Goal: Task Accomplishment & Management: Complete application form

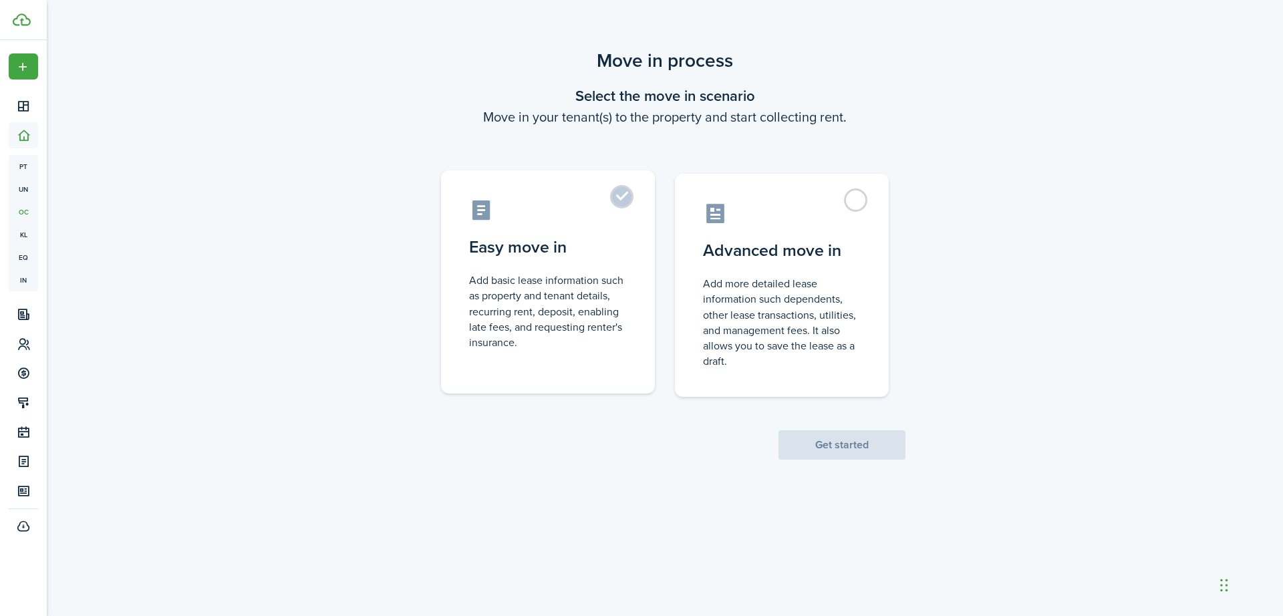
click at [625, 198] on label "Easy move in Add basic lease information such as property and tenant details, r…" at bounding box center [548, 281] width 214 height 223
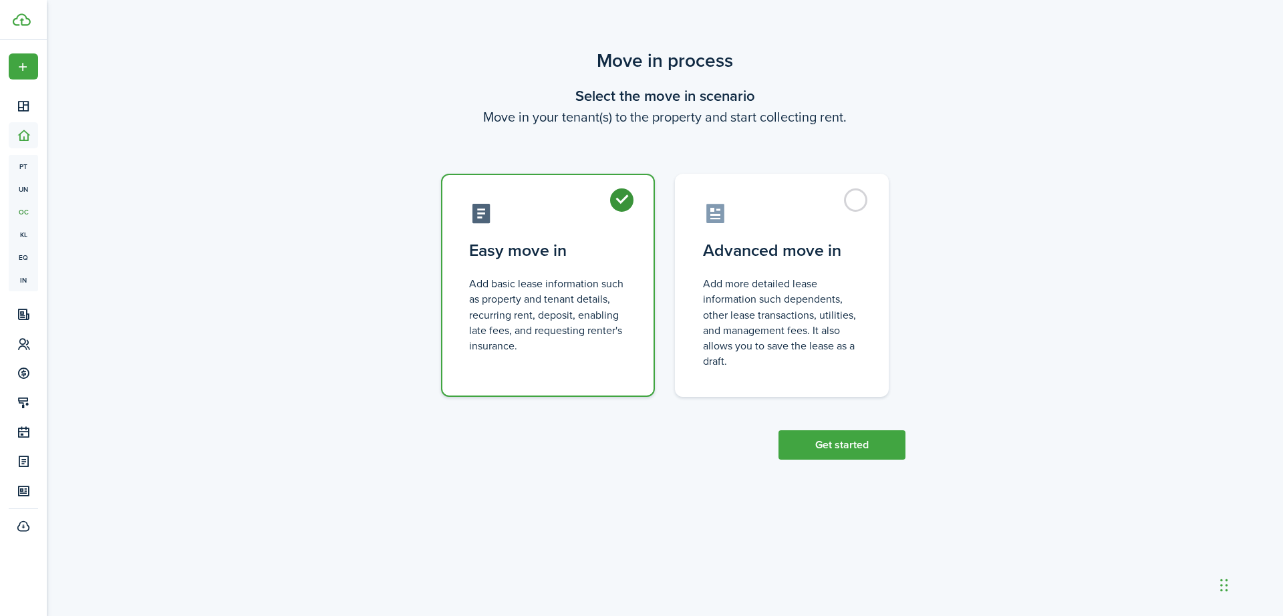
radio input "true"
click at [851, 452] on button "Get started" at bounding box center [841, 444] width 127 height 29
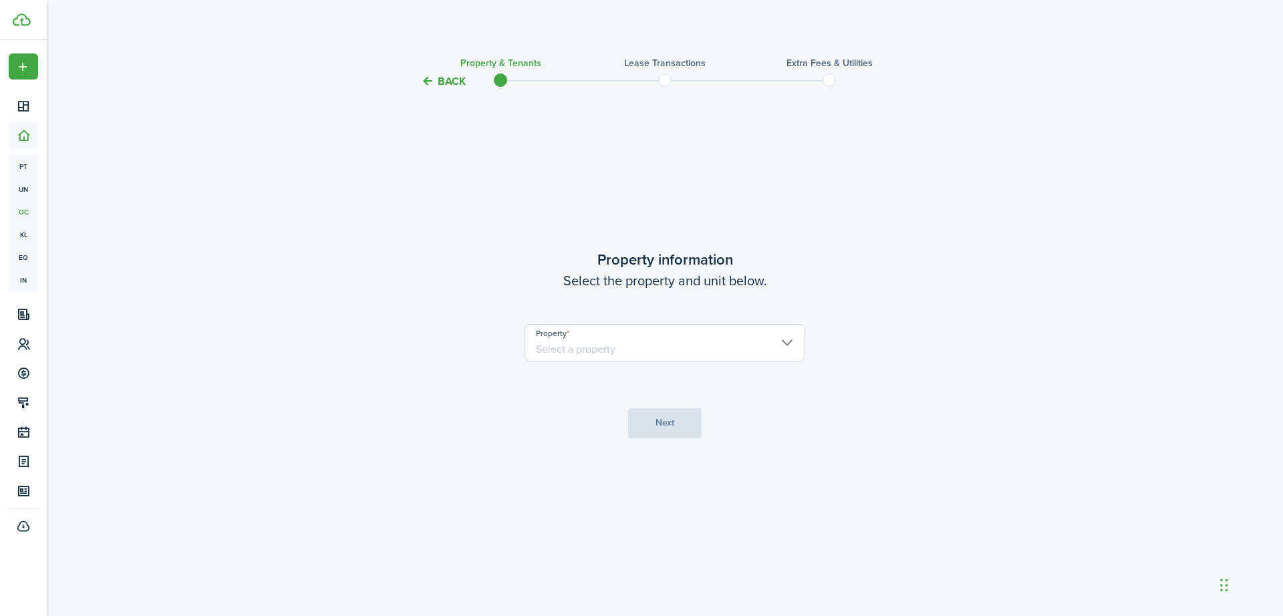
click at [775, 351] on input "Property" at bounding box center [665, 342] width 281 height 37
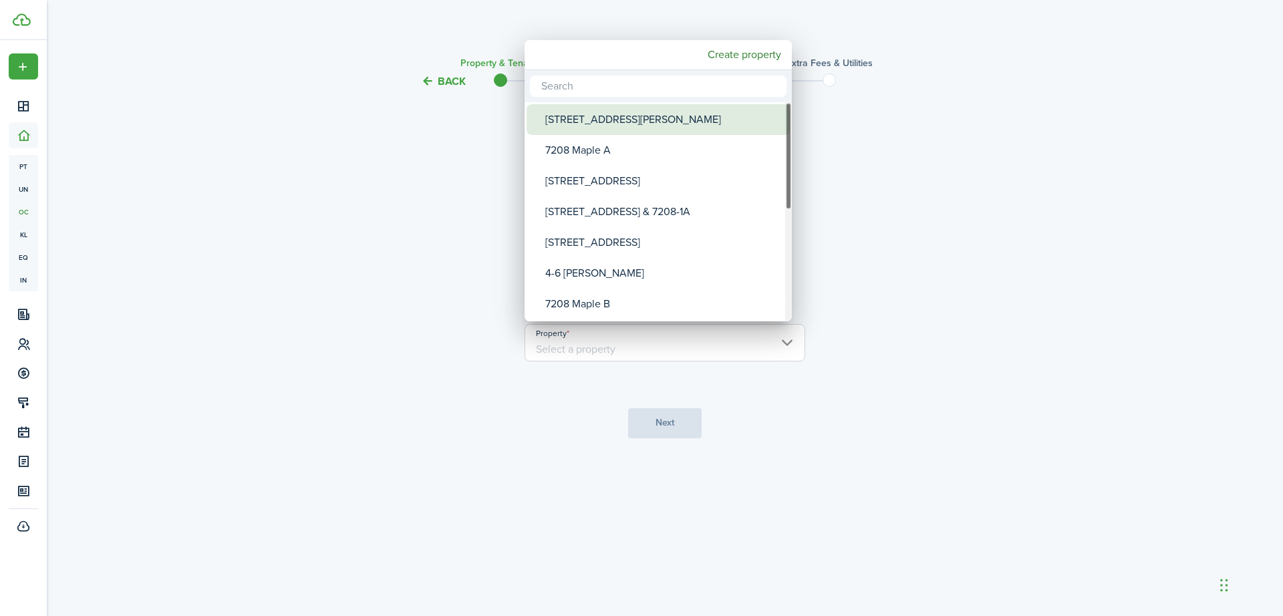
click at [670, 122] on div "[STREET_ADDRESS][PERSON_NAME]" at bounding box center [663, 119] width 237 height 31
type input "[STREET_ADDRESS][PERSON_NAME]"
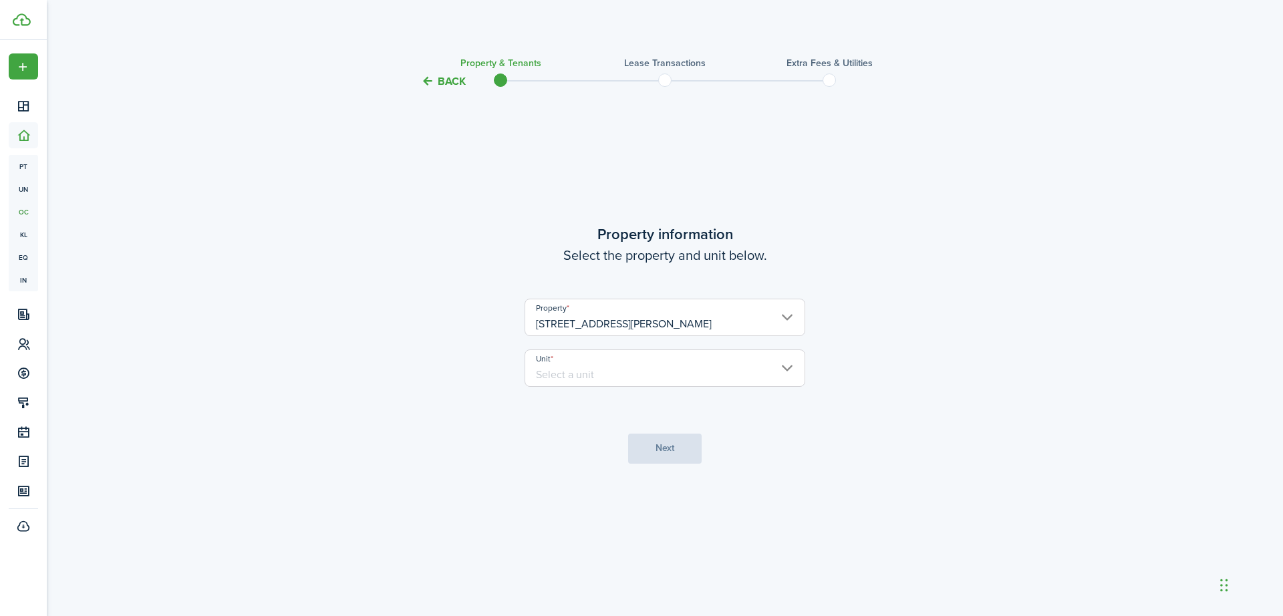
click at [688, 365] on input "Unit" at bounding box center [665, 367] width 281 height 37
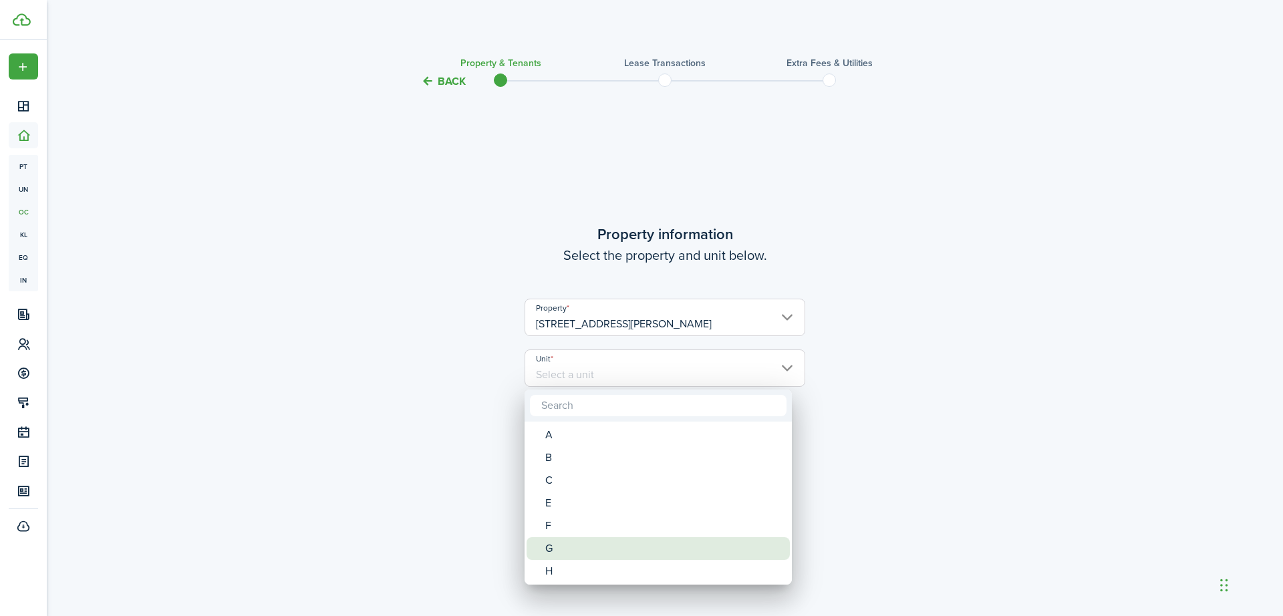
click at [636, 544] on div "G" at bounding box center [663, 548] width 237 height 23
type input "G"
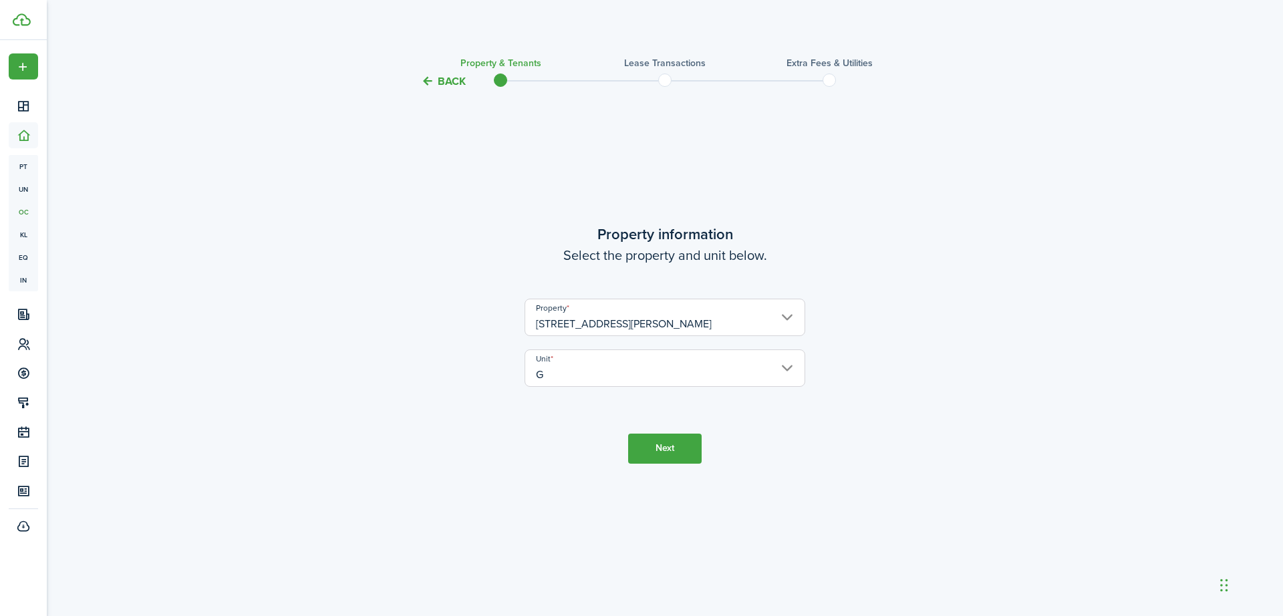
click at [659, 449] on button "Next" at bounding box center [665, 449] width 74 height 30
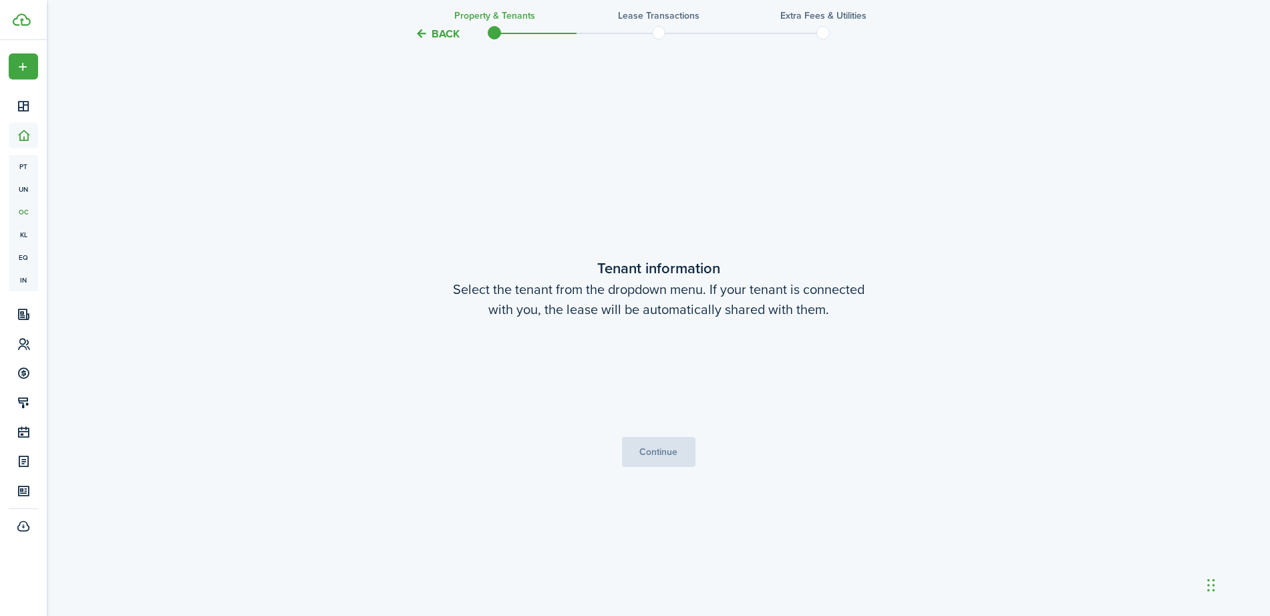
scroll to position [527, 0]
click at [668, 460] on button "Continue" at bounding box center [659, 451] width 74 height 30
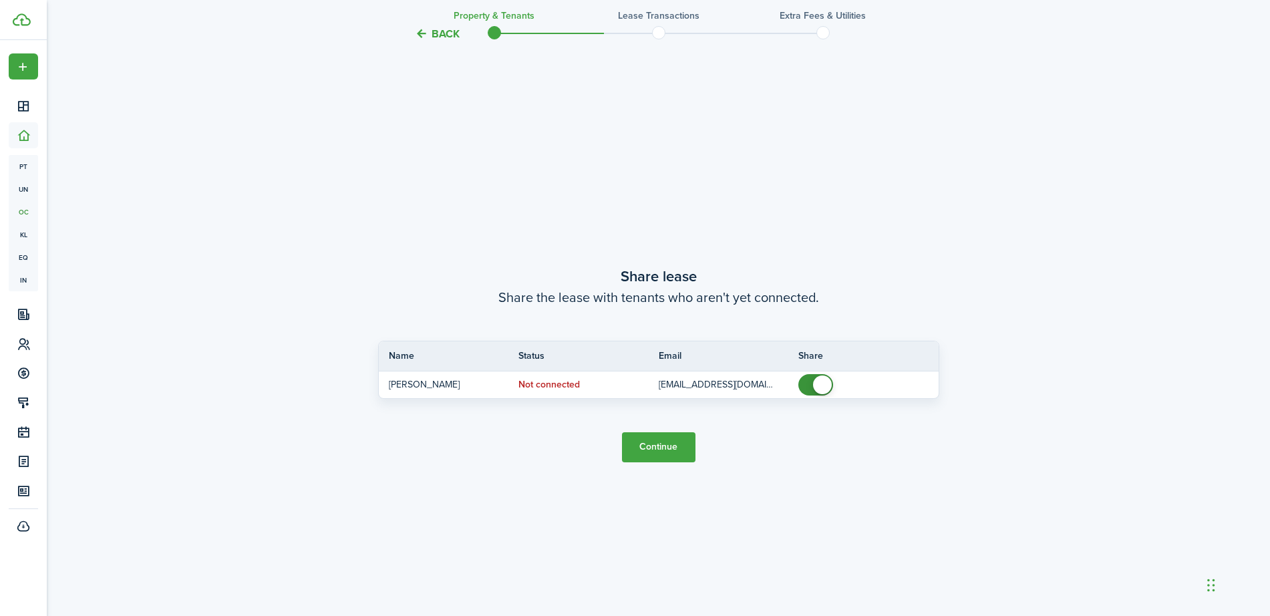
scroll to position [1143, 0]
click at [670, 448] on button "Continue" at bounding box center [659, 445] width 74 height 30
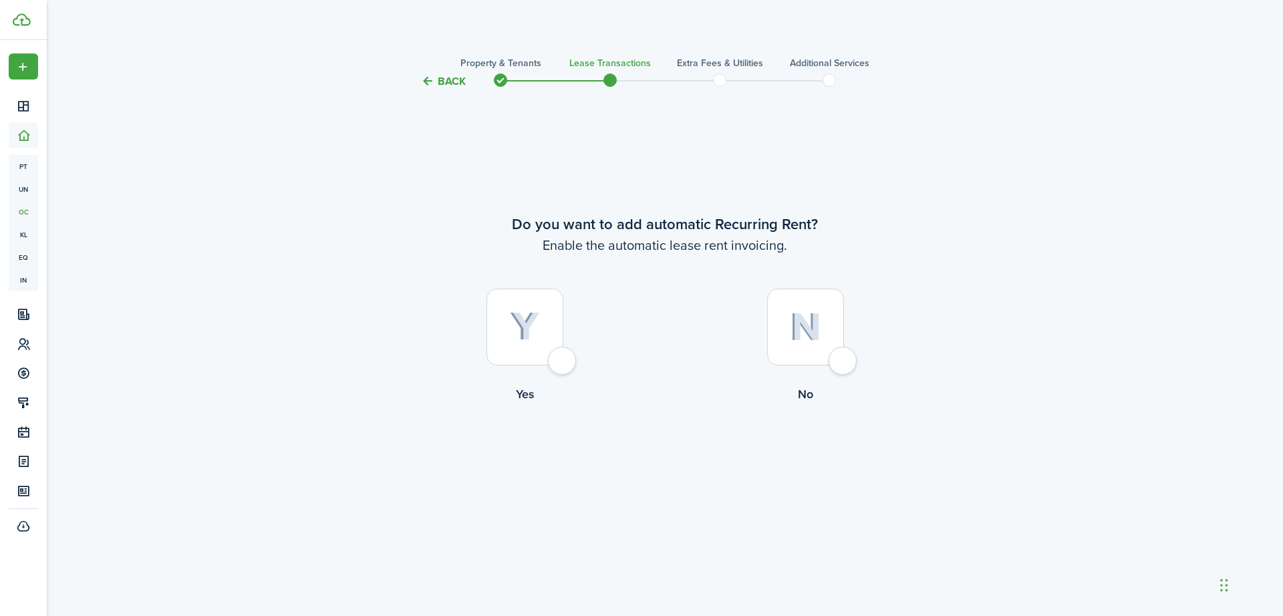
click at [524, 343] on div at bounding box center [524, 327] width 77 height 77
radio input "true"
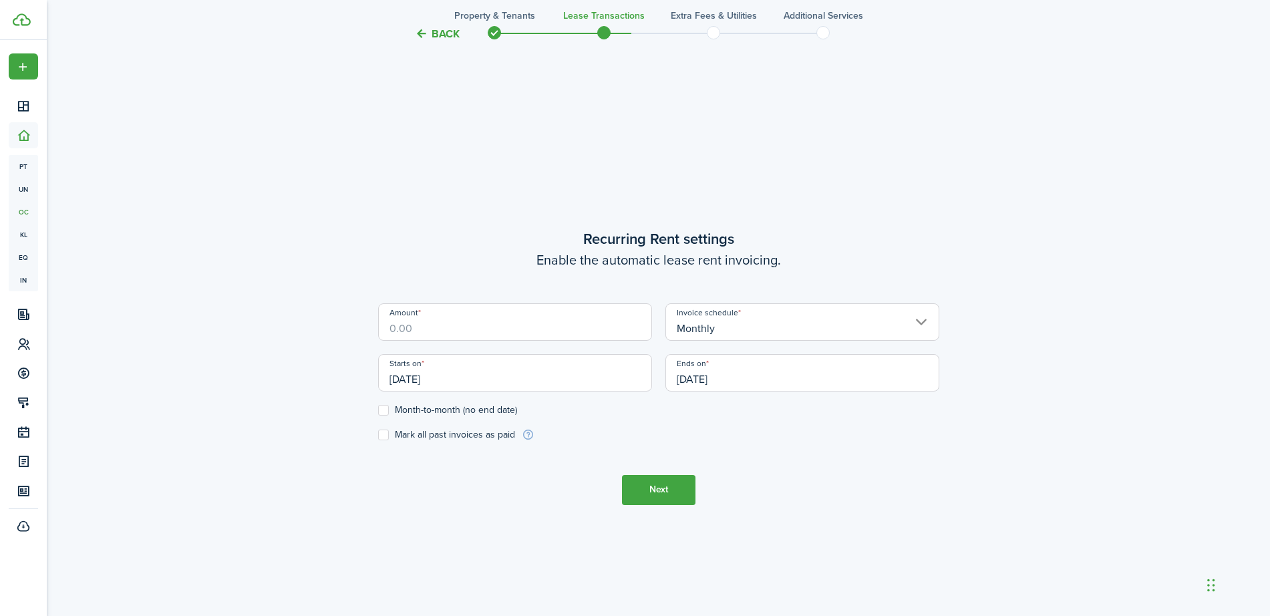
scroll to position [527, 0]
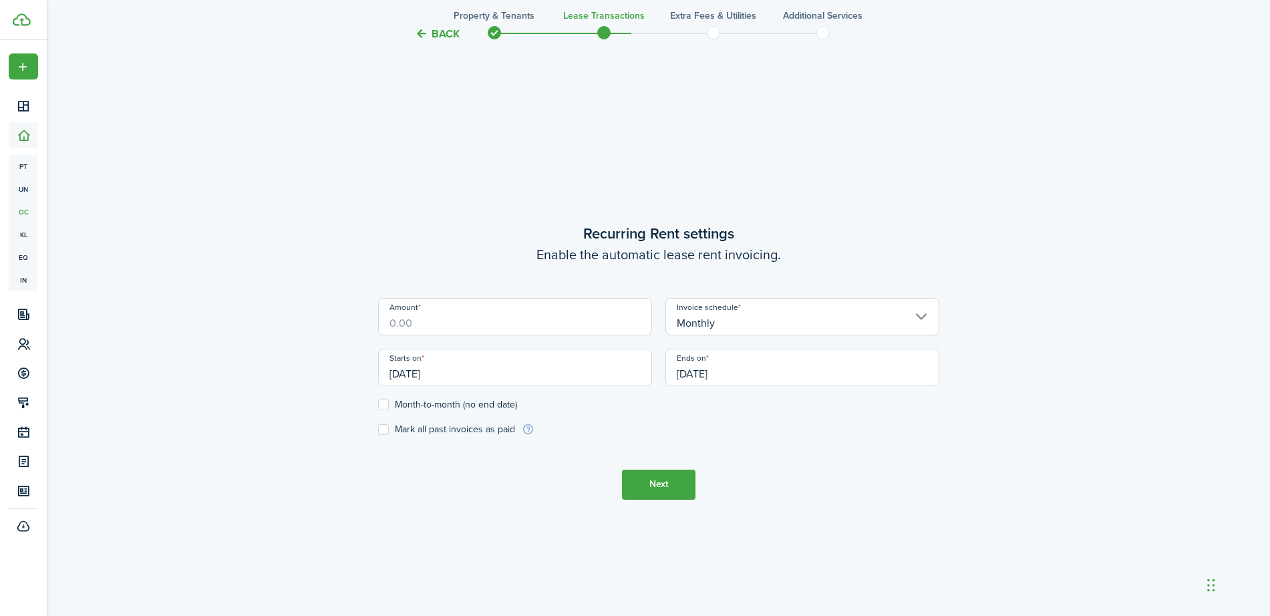
click at [614, 325] on input "Amount" at bounding box center [515, 316] width 274 height 37
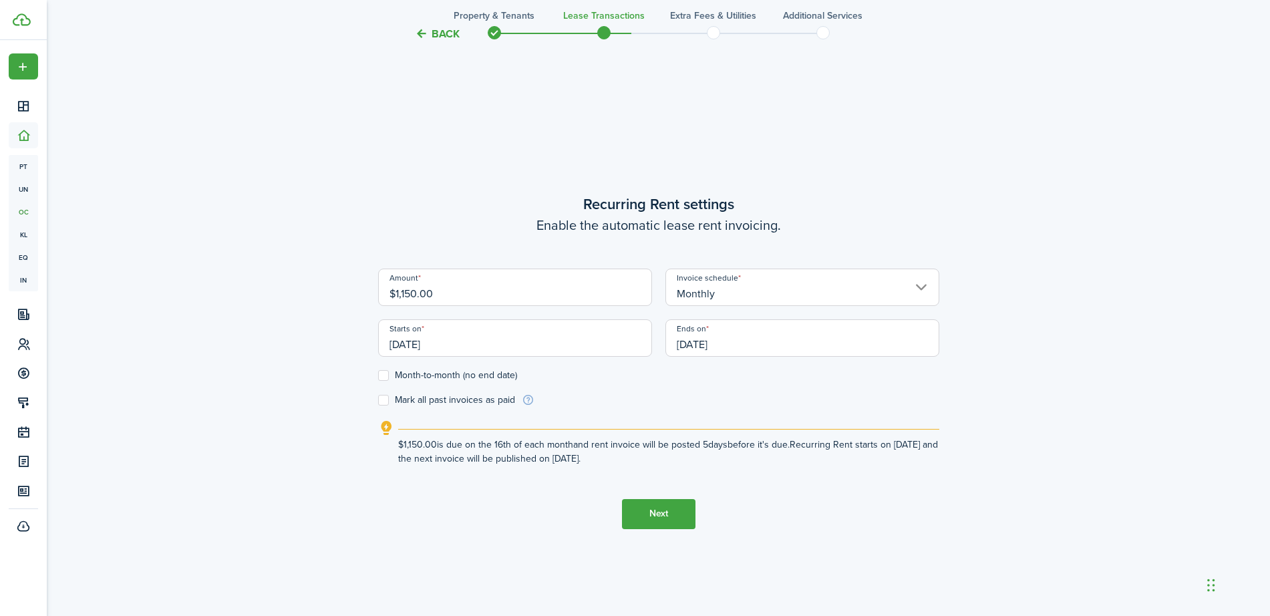
click at [475, 347] on input "[DATE]" at bounding box center [515, 337] width 274 height 37
type input "$1,150.00"
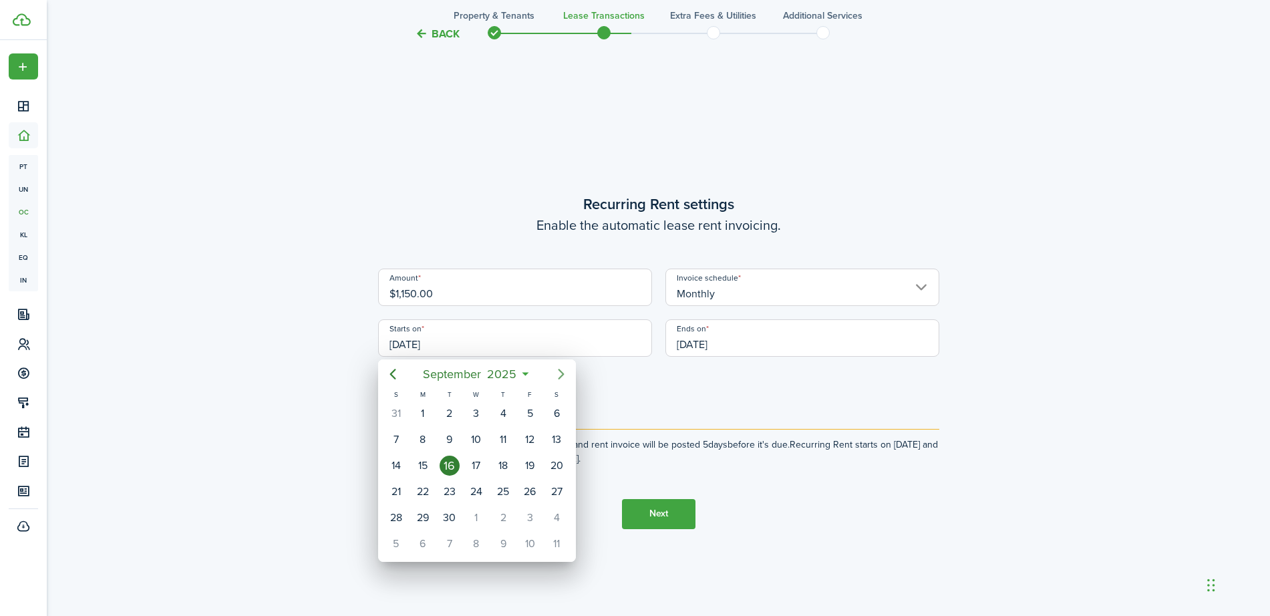
click at [561, 374] on icon "Next page" at bounding box center [561, 374] width 16 height 16
click at [474, 420] on div "1" at bounding box center [476, 414] width 20 height 20
type input "[DATE]"
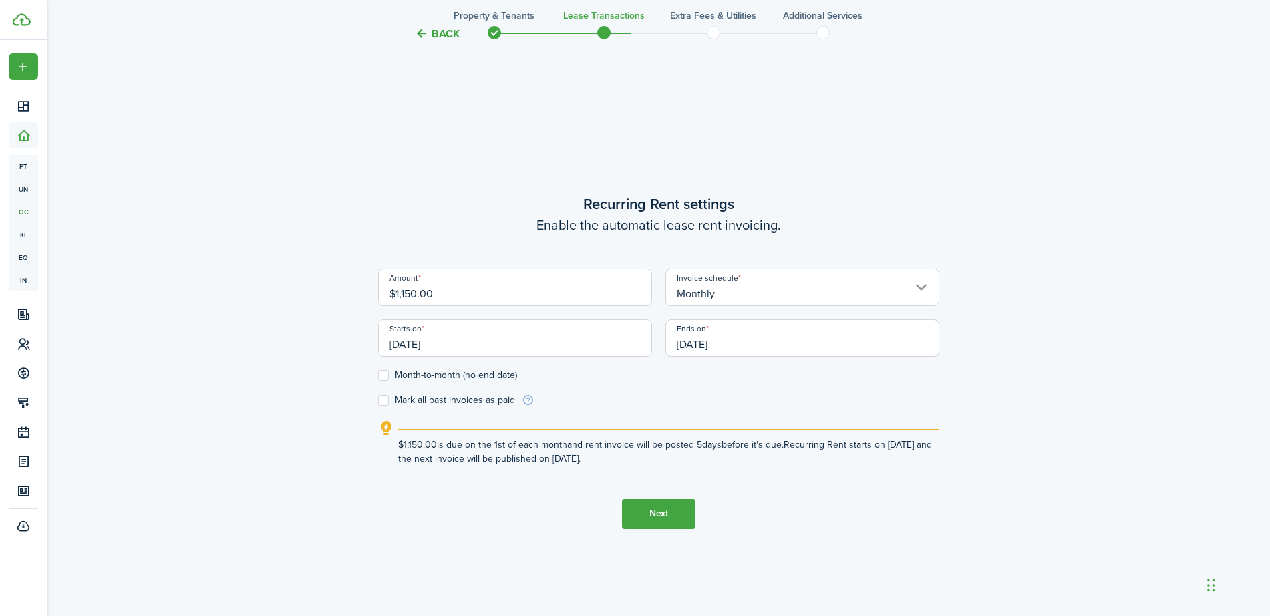
click at [771, 349] on input "[DATE]" at bounding box center [803, 337] width 274 height 37
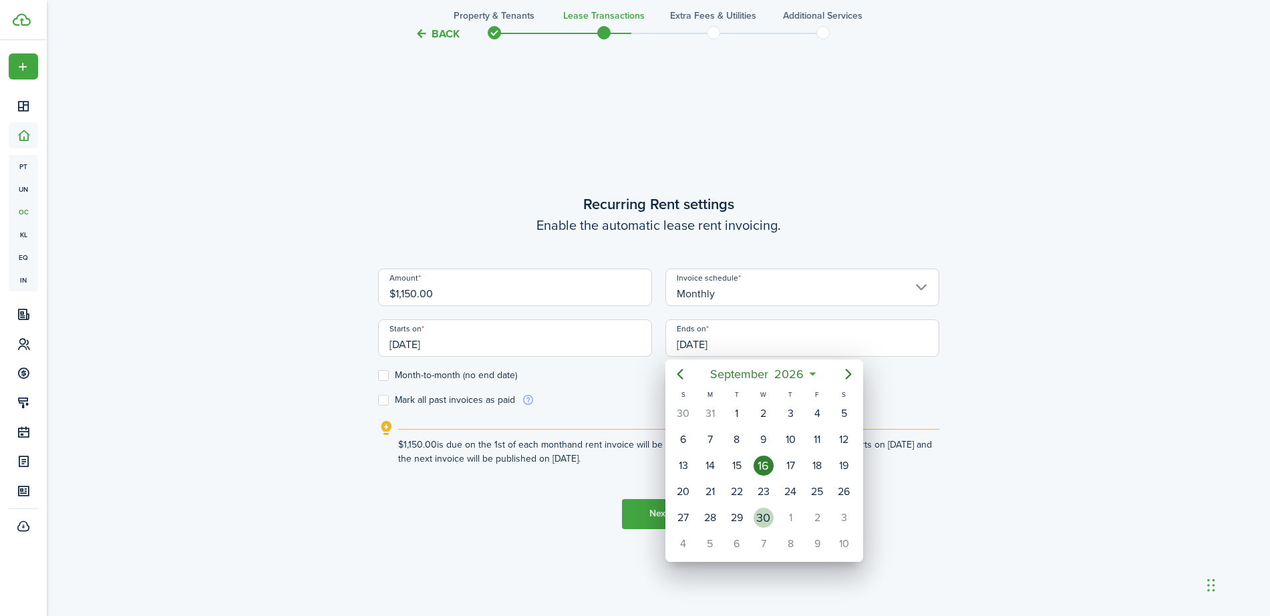
click at [769, 517] on div "30" at bounding box center [764, 518] width 20 height 20
type input "[DATE]"
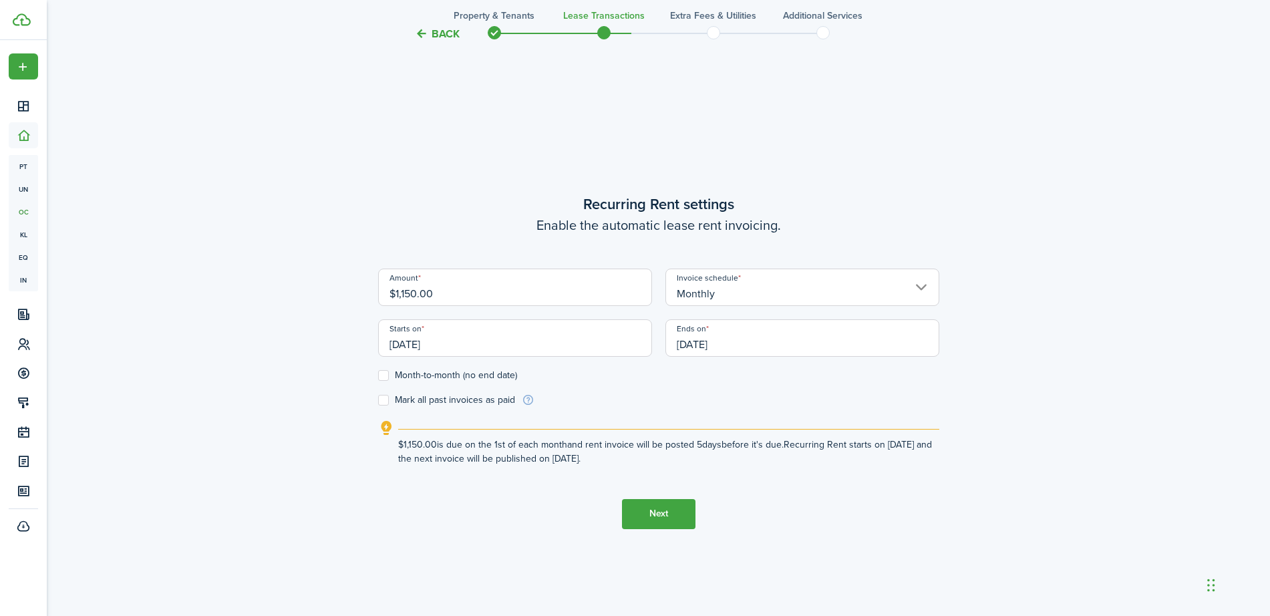
click at [659, 519] on button "Next" at bounding box center [659, 514] width 74 height 30
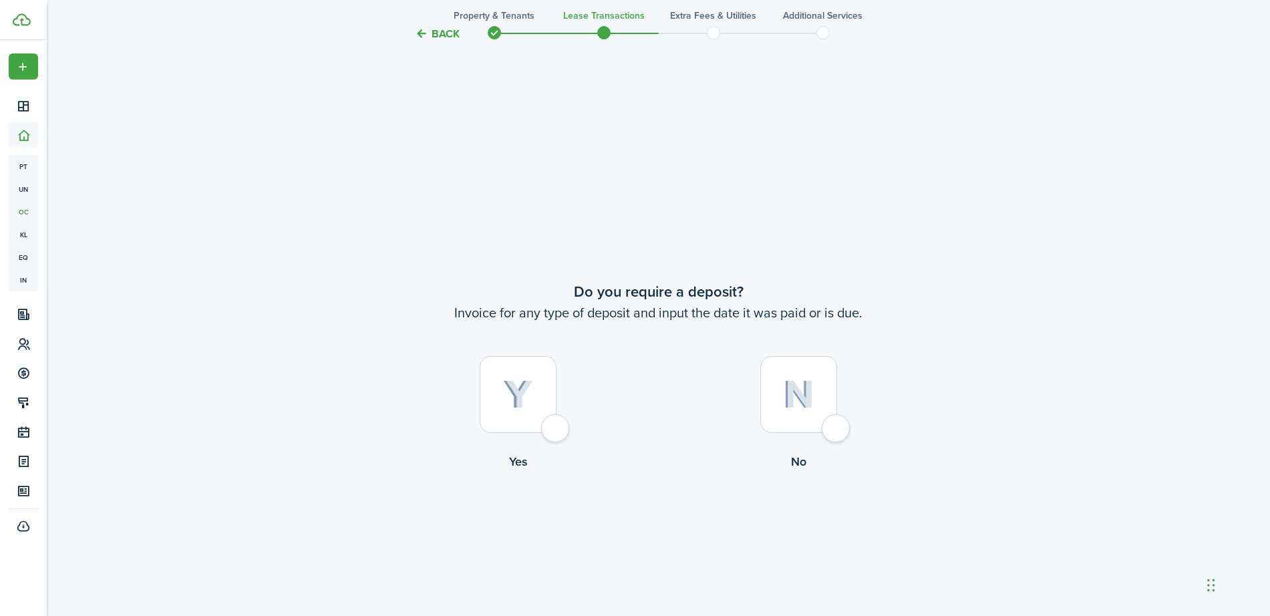
scroll to position [1143, 0]
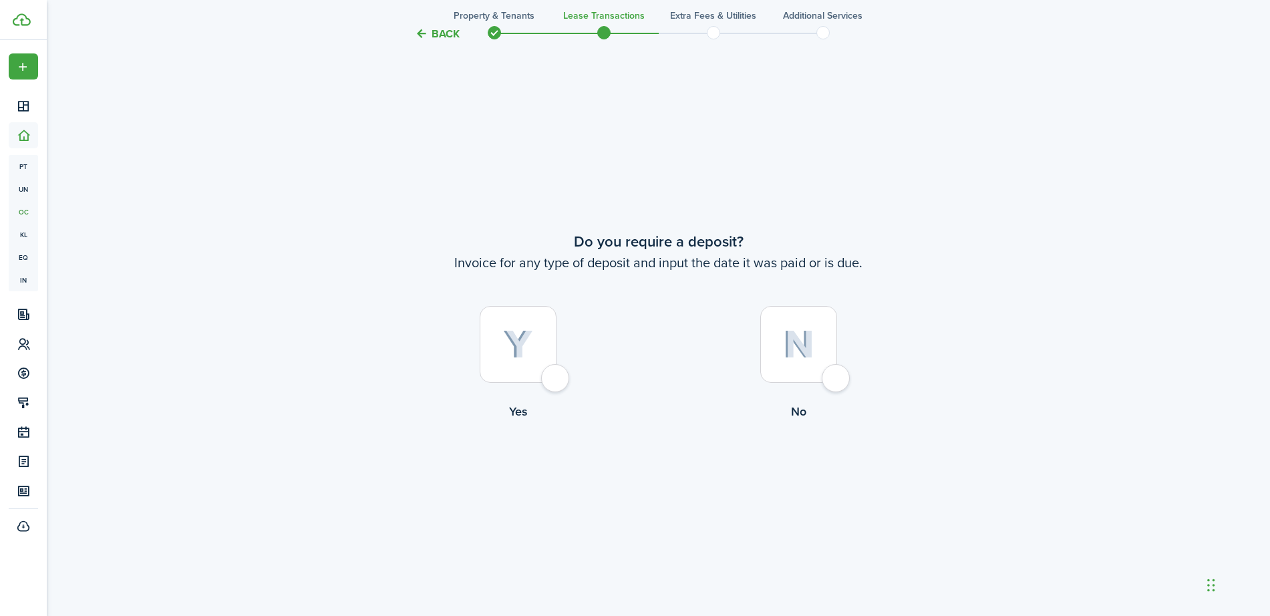
click at [790, 354] on img at bounding box center [798, 344] width 31 height 29
radio input "true"
click at [539, 375] on div at bounding box center [518, 344] width 77 height 77
radio input "true"
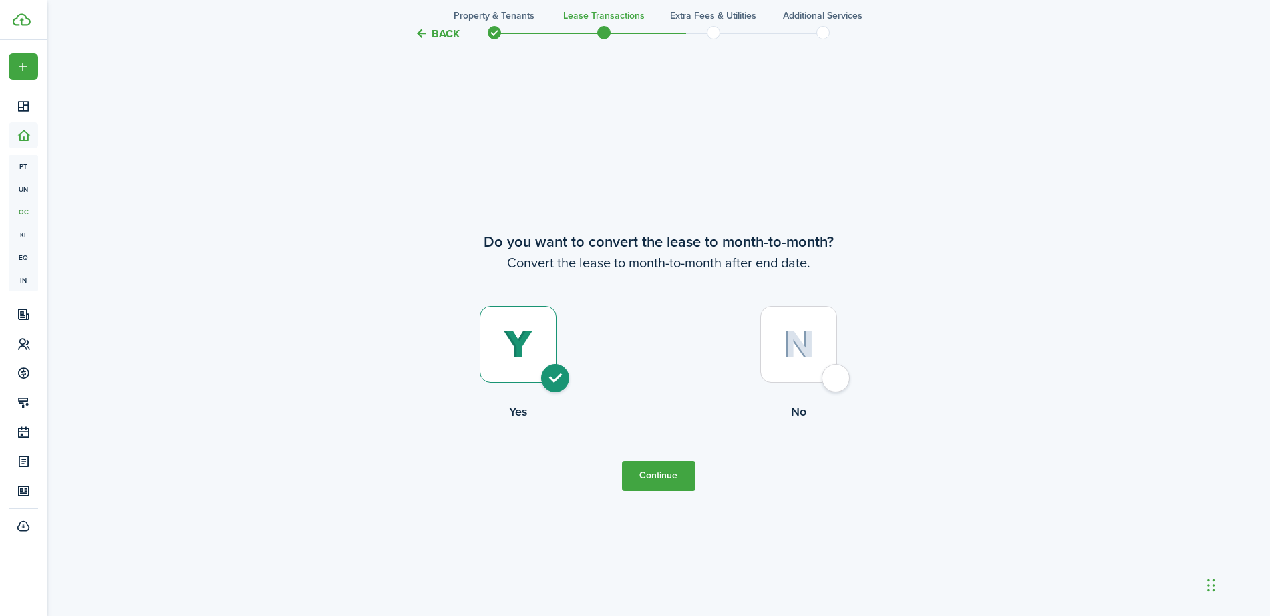
click at [636, 484] on button "Continue" at bounding box center [659, 476] width 74 height 30
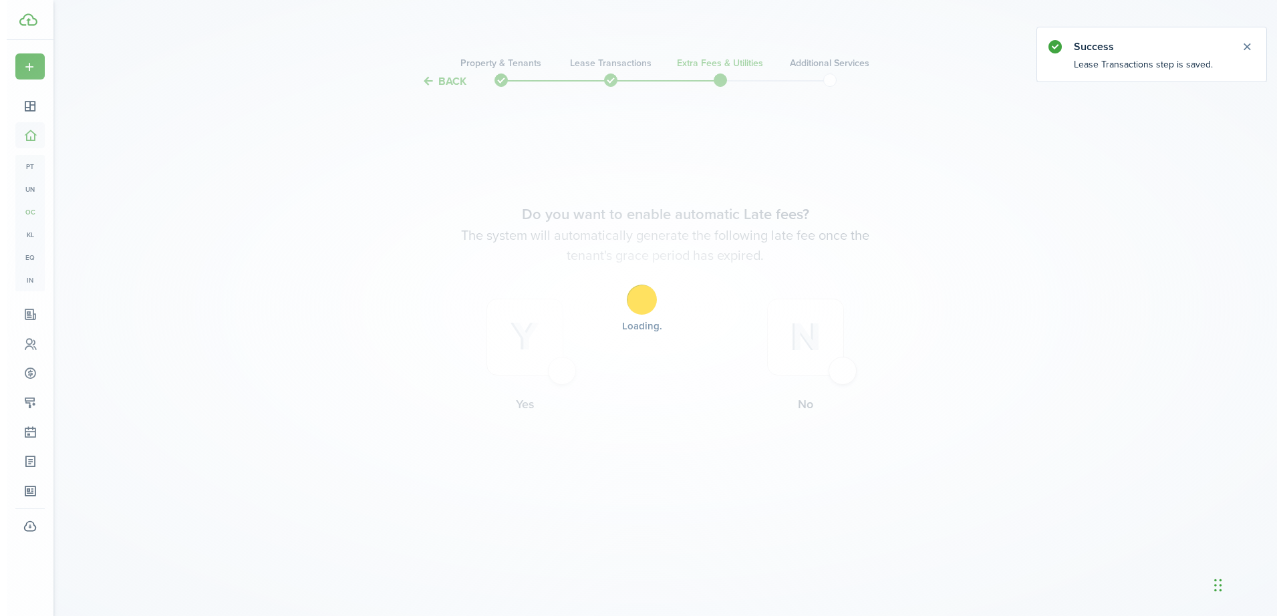
scroll to position [0, 0]
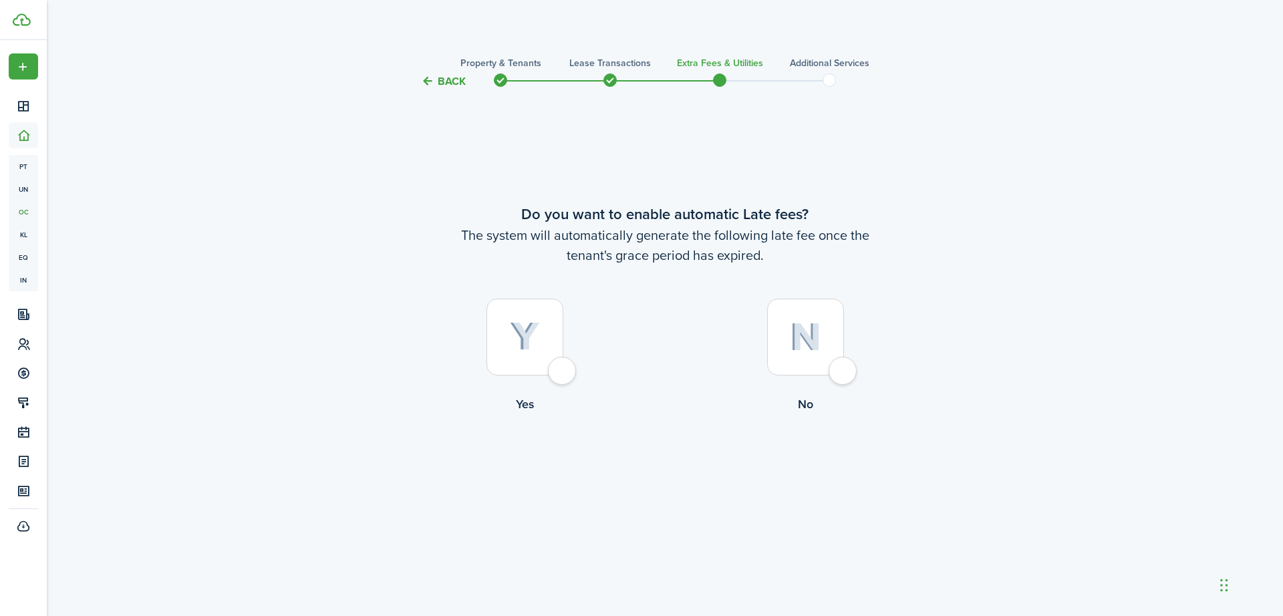
click at [579, 365] on label "Yes" at bounding box center [524, 359] width 281 height 121
radio input "true"
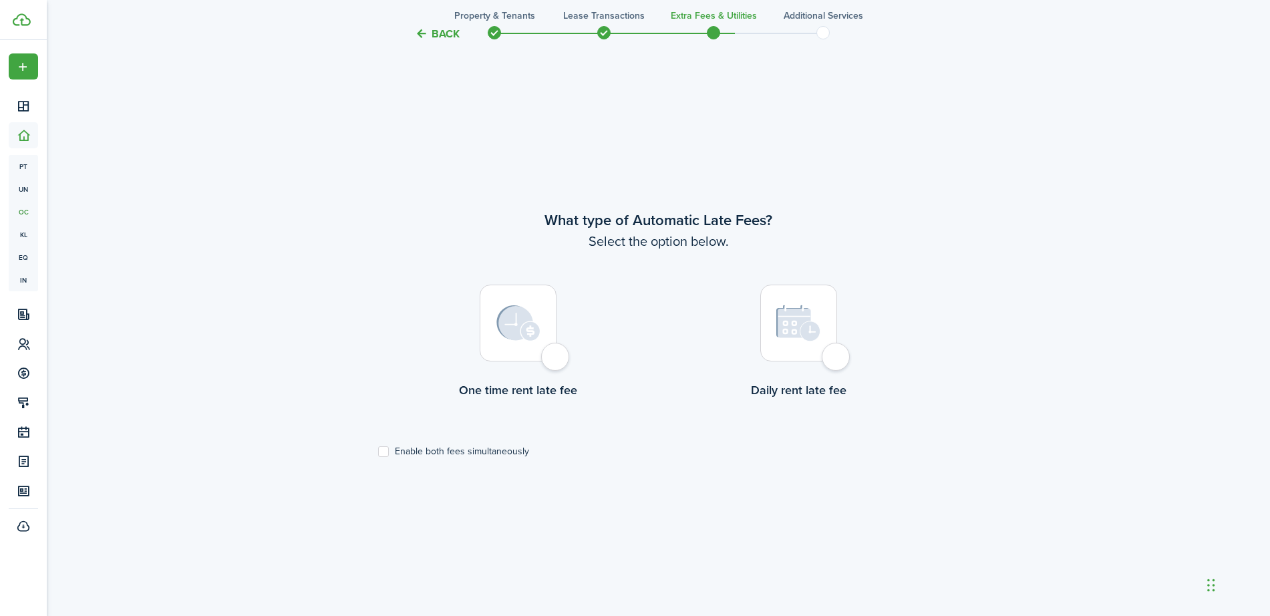
scroll to position [527, 0]
click at [386, 442] on label "Enable both fees simultaneously" at bounding box center [453, 447] width 151 height 11
click at [378, 447] on input "Enable both fees simultaneously" at bounding box center [378, 447] width 1 height 1
checkbox input "true"
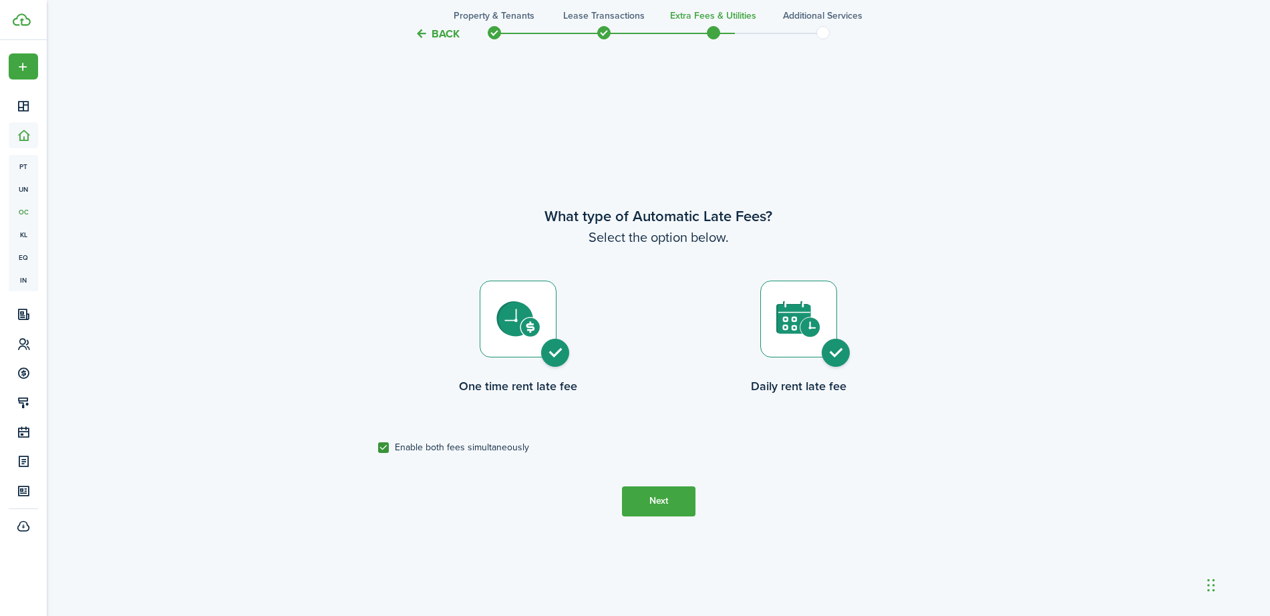
click at [650, 498] on button "Next" at bounding box center [659, 501] width 74 height 30
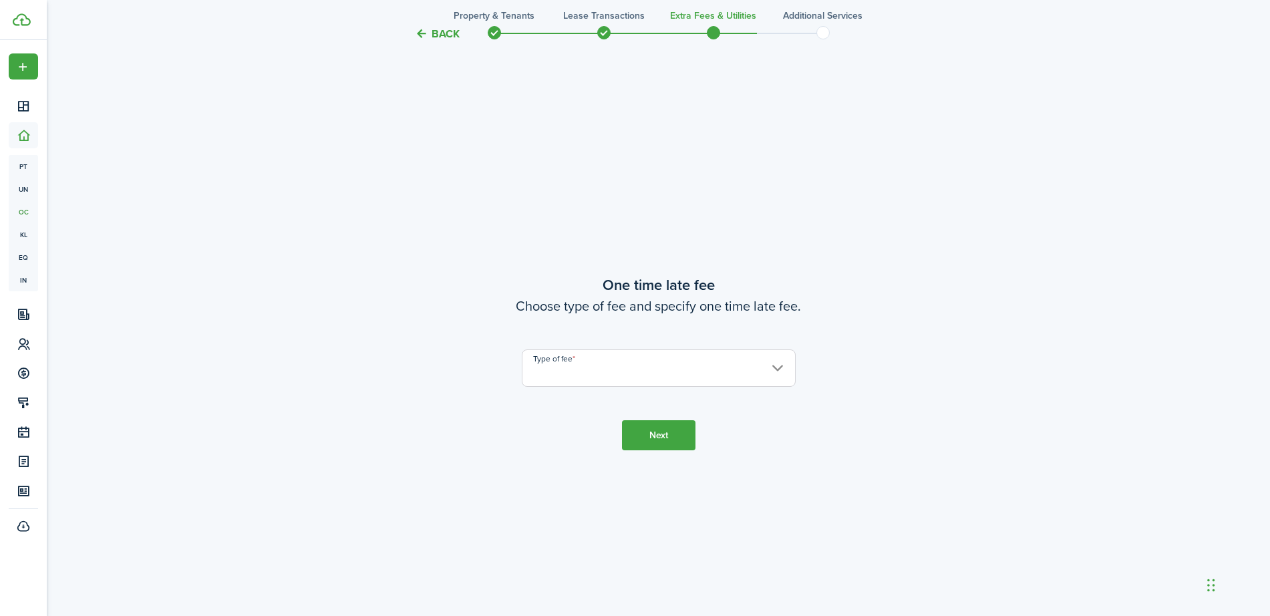
scroll to position [1143, 0]
click at [672, 366] on input "Type of fee" at bounding box center [659, 366] width 274 height 37
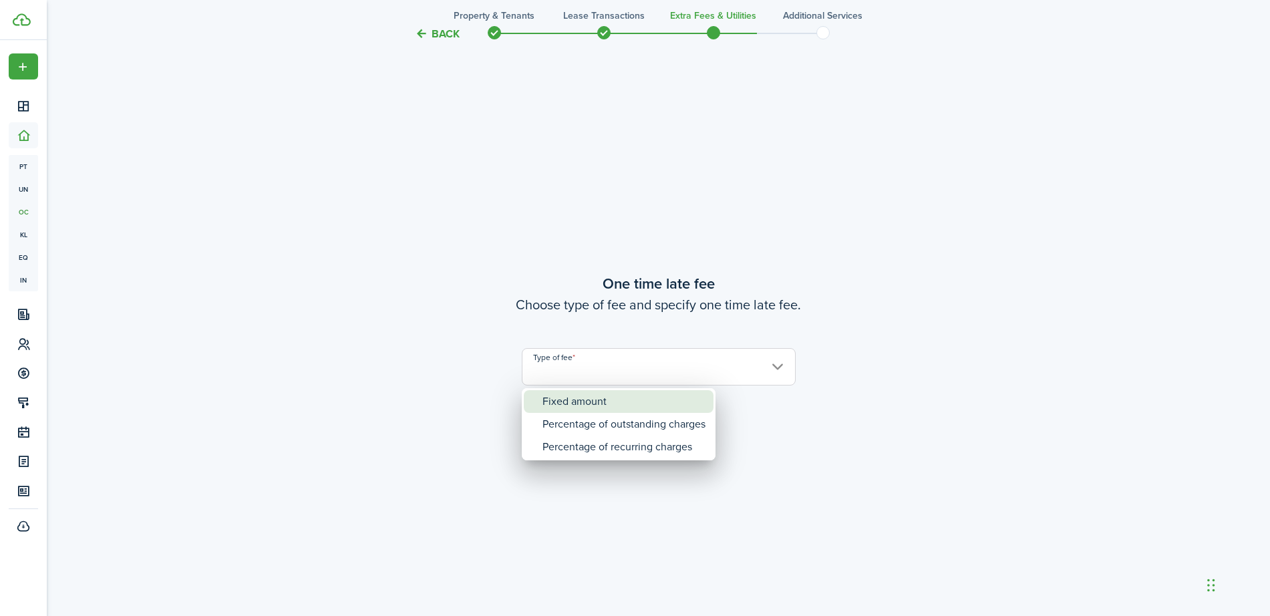
click at [667, 396] on div "Fixed amount" at bounding box center [624, 401] width 163 height 23
type input "Fixed amount"
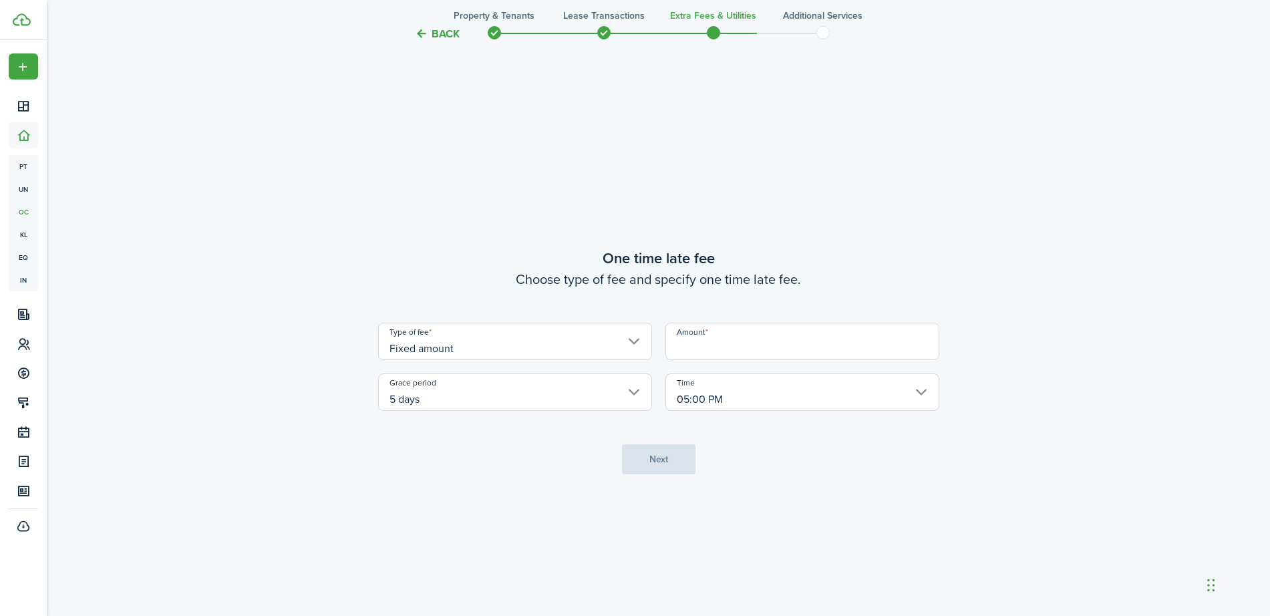
click at [690, 351] on input "Amount" at bounding box center [803, 341] width 274 height 37
type input "$150.00"
click at [637, 397] on input "5 days" at bounding box center [515, 392] width 274 height 37
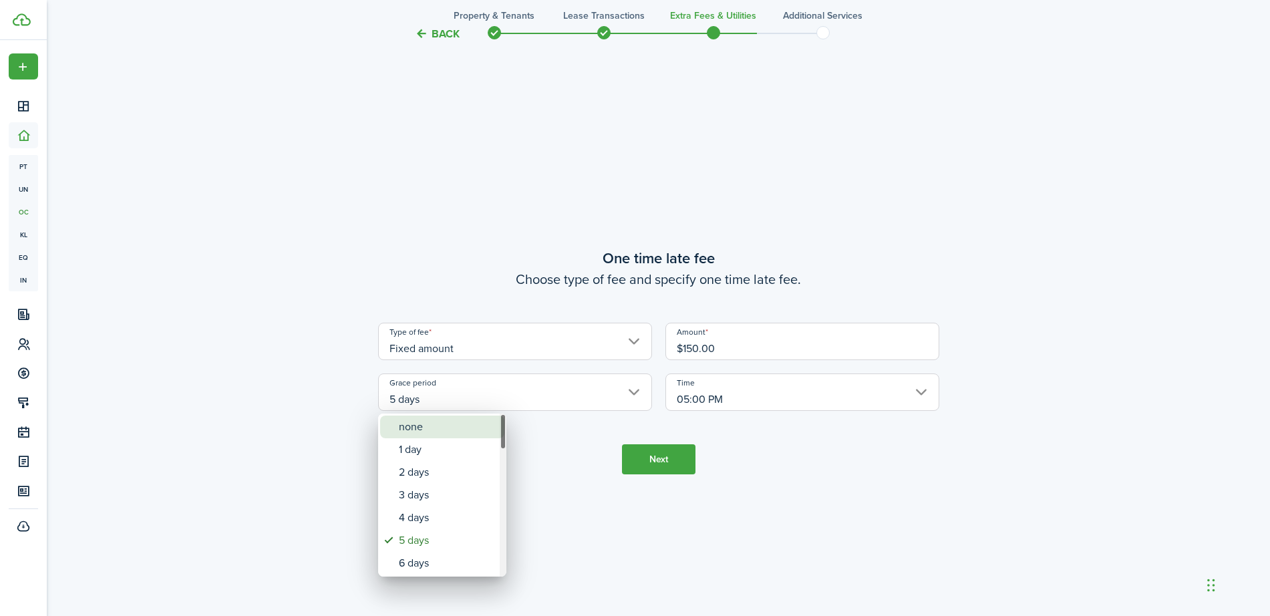
click at [465, 430] on div "none" at bounding box center [448, 427] width 98 height 23
type input "none"
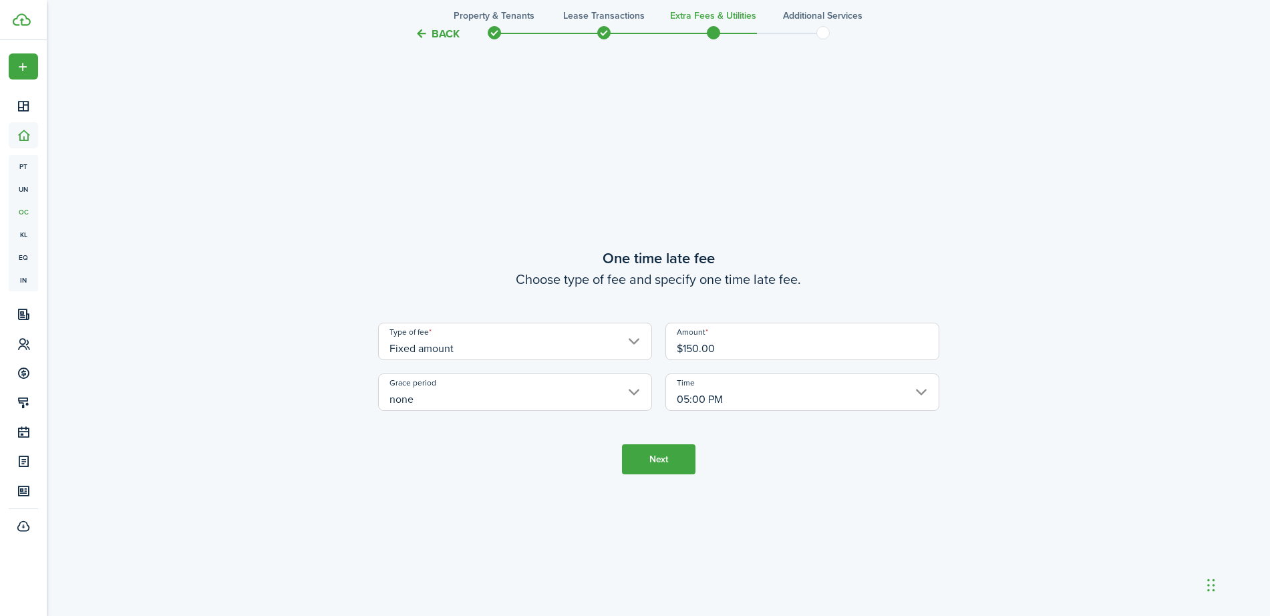
click at [671, 454] on button "Next" at bounding box center [659, 459] width 74 height 30
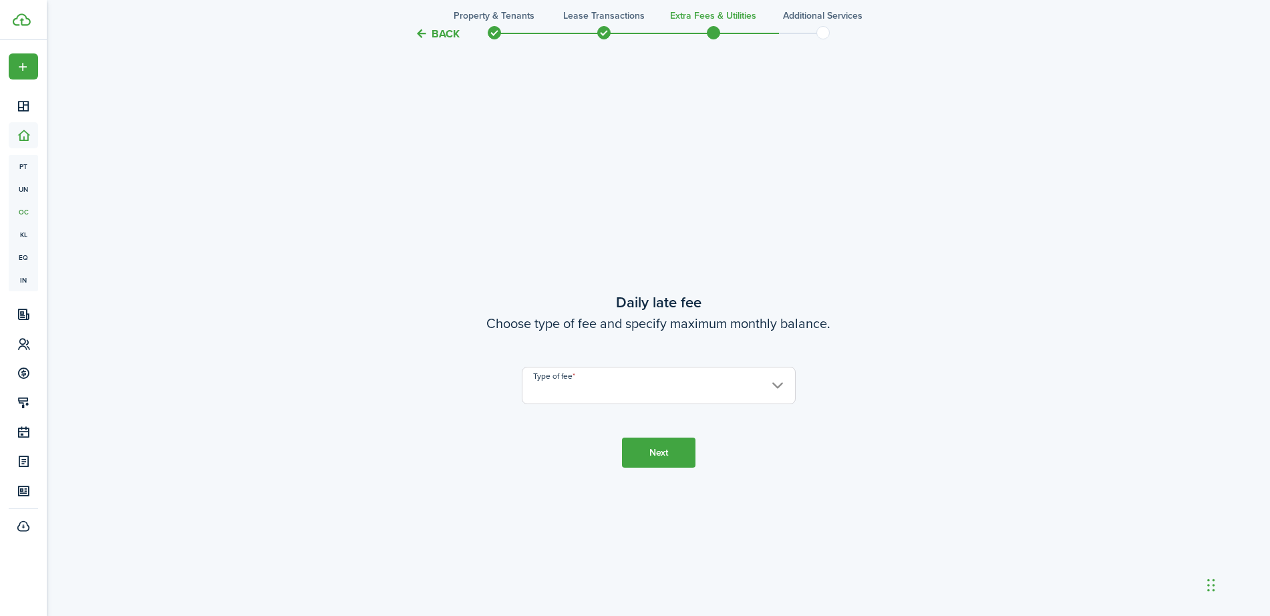
scroll to position [1759, 0]
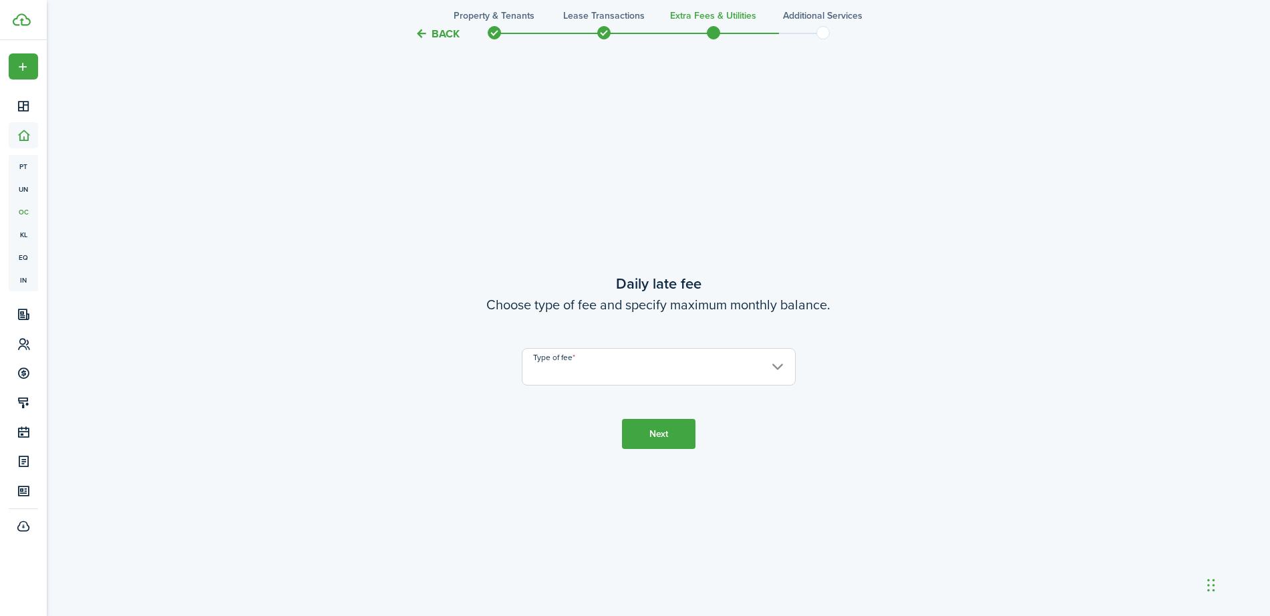
click at [695, 383] on input "Type of fee" at bounding box center [659, 366] width 274 height 37
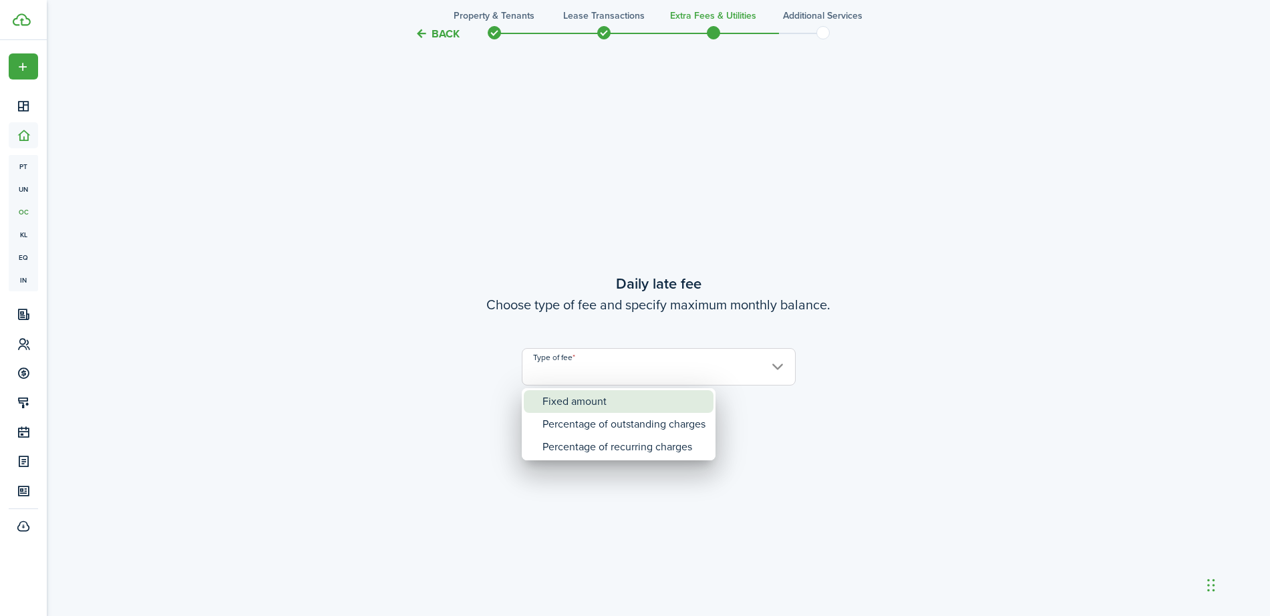
click at [686, 405] on div "Fixed amount" at bounding box center [624, 401] width 163 height 23
type input "Fixed amount"
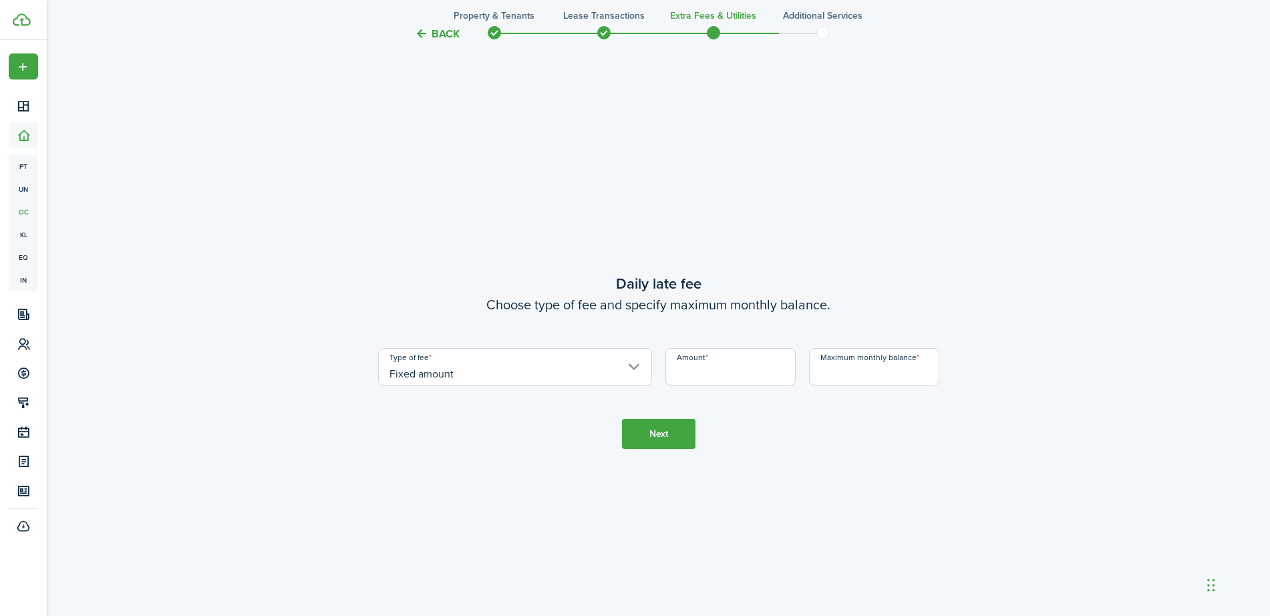
click at [700, 376] on input "Amount" at bounding box center [731, 366] width 130 height 37
type input "$50.00"
click at [629, 433] on button "Next" at bounding box center [659, 434] width 74 height 30
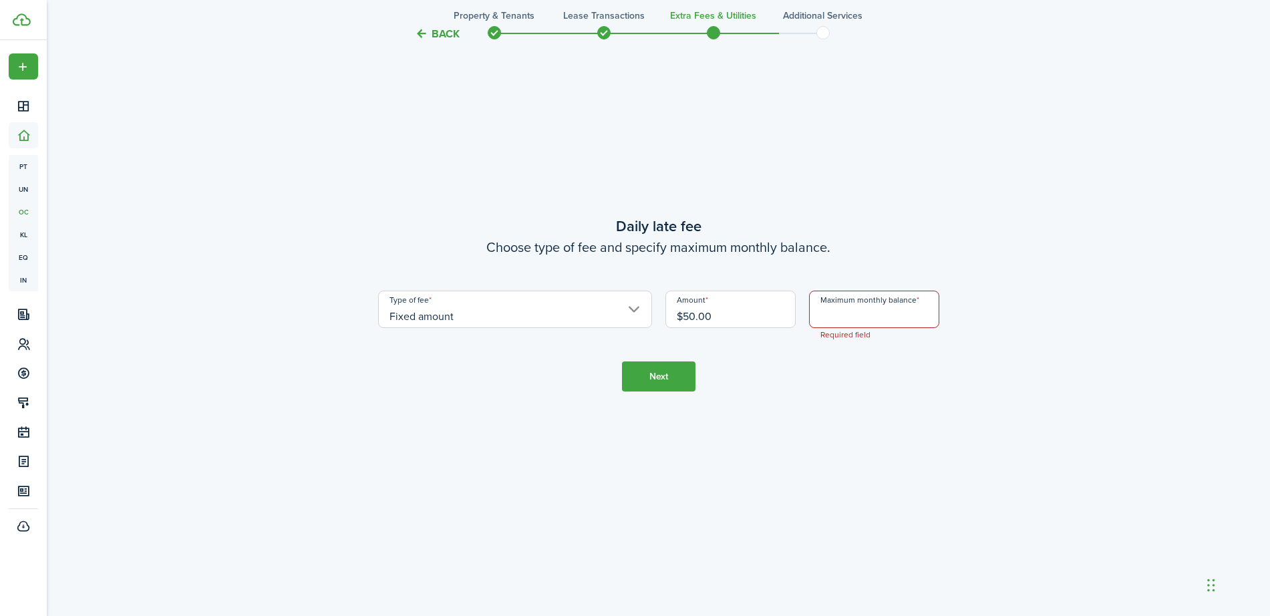
scroll to position [1817, 0]
click at [852, 324] on input "Maximum monthly balance" at bounding box center [874, 307] width 130 height 37
type input "$1,750.00"
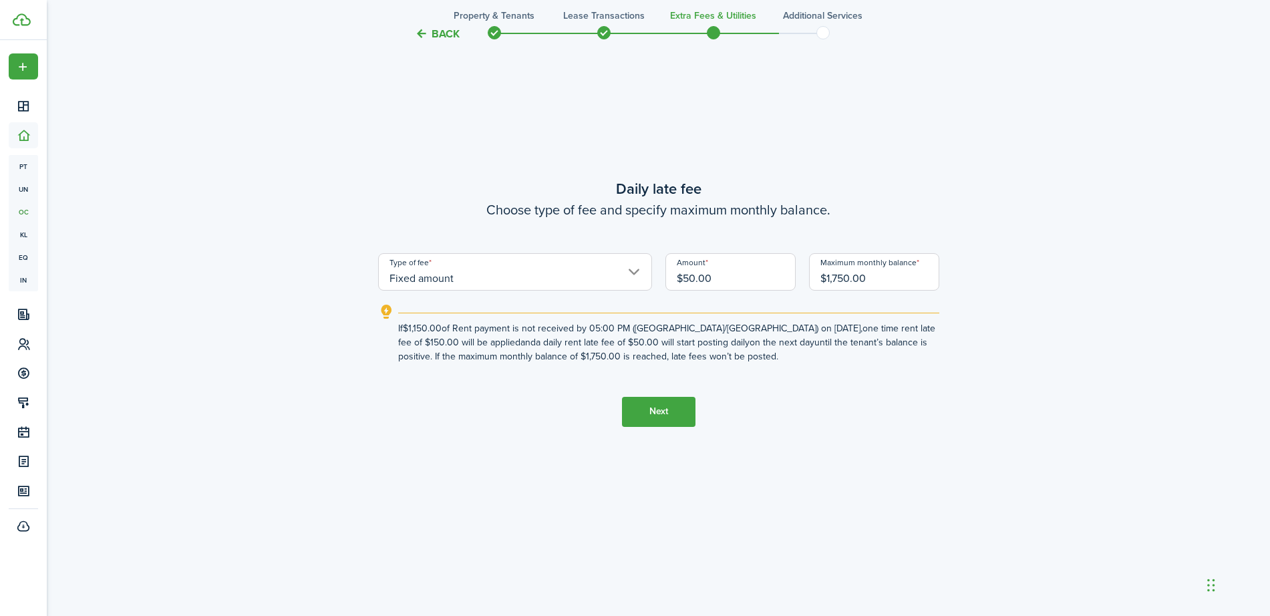
scroll to position [1781, 0]
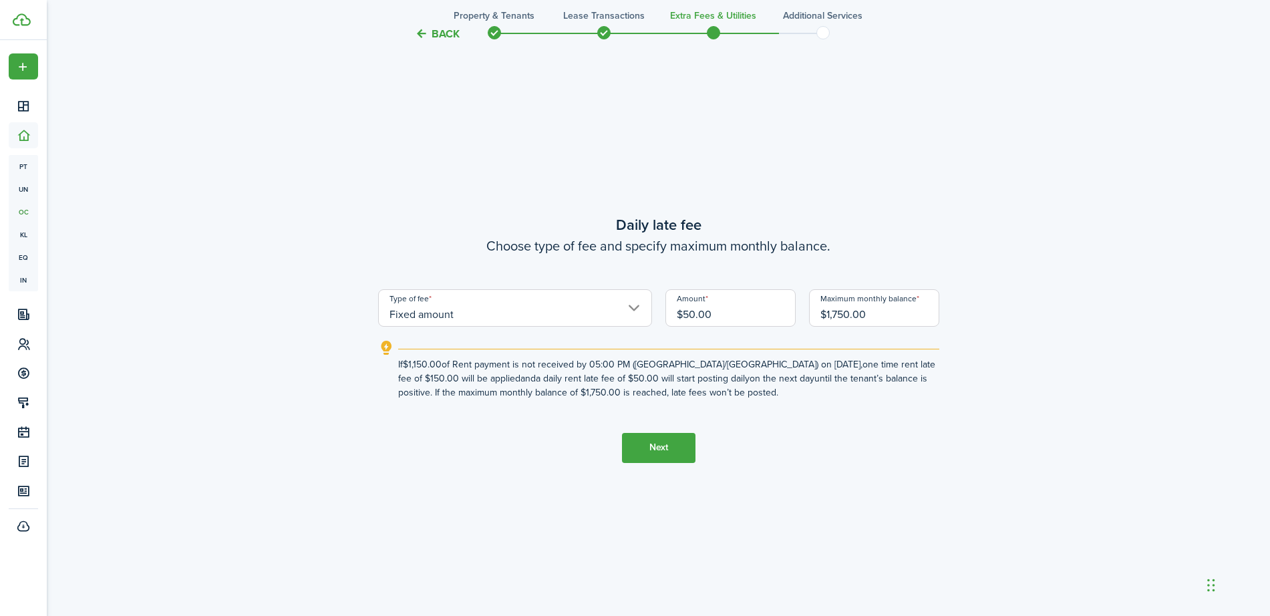
click at [643, 450] on button "Next" at bounding box center [659, 448] width 74 height 30
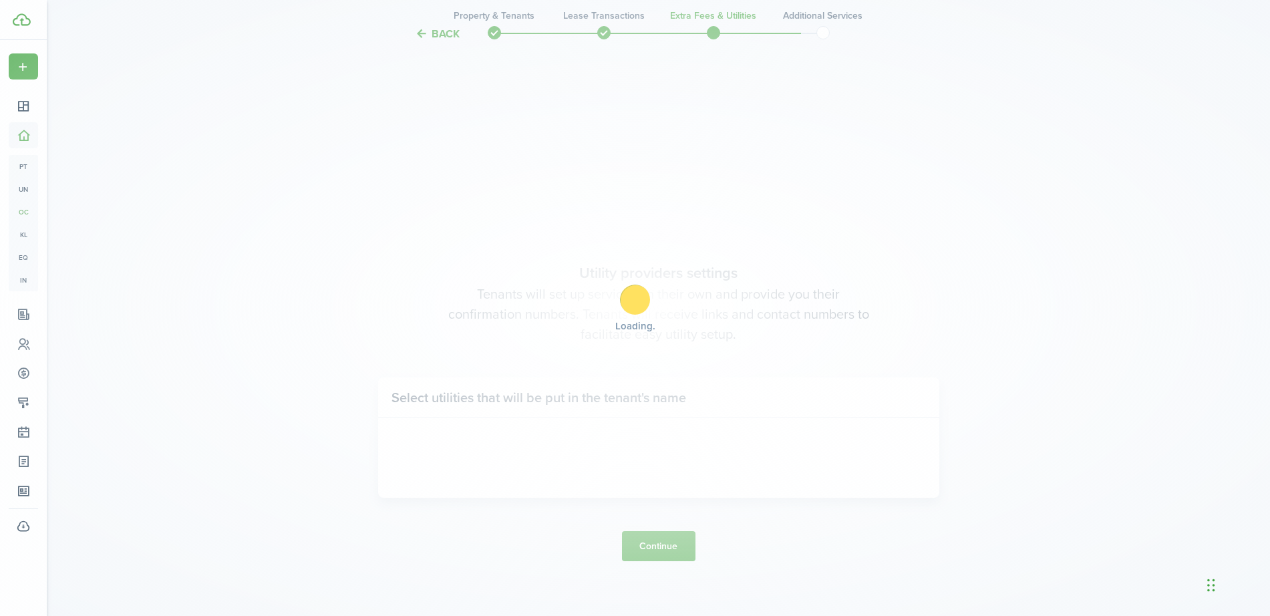
scroll to position [2375, 0]
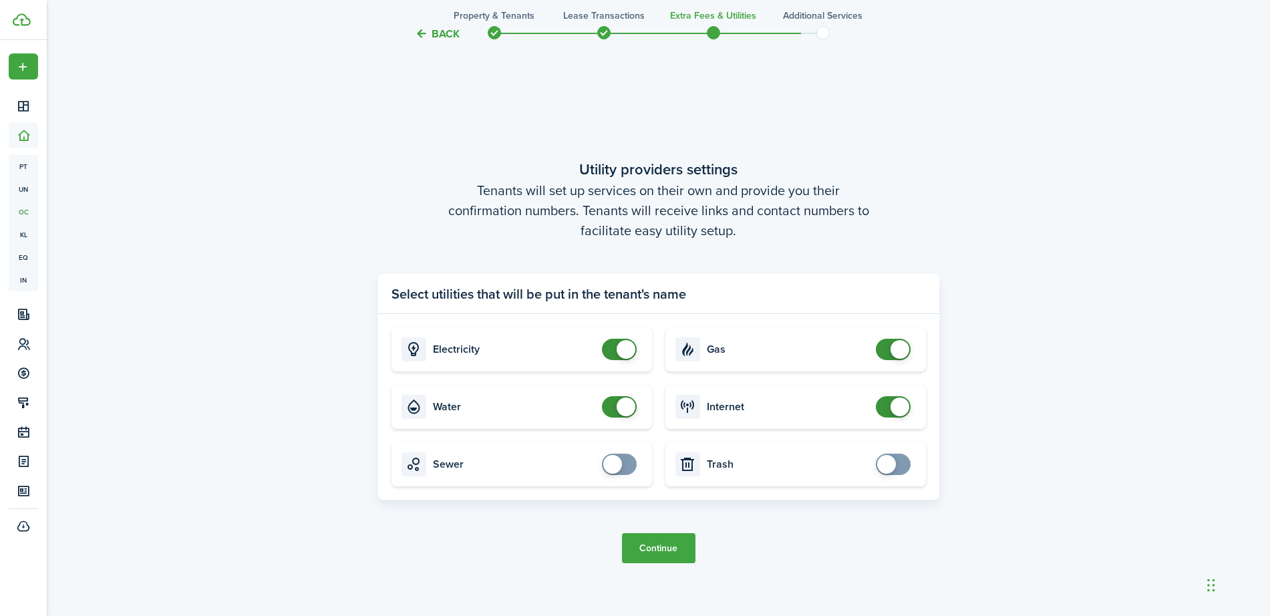
checkbox input "false"
click at [623, 406] on span at bounding box center [626, 407] width 19 height 19
click at [658, 543] on button "Continue" at bounding box center [659, 548] width 74 height 30
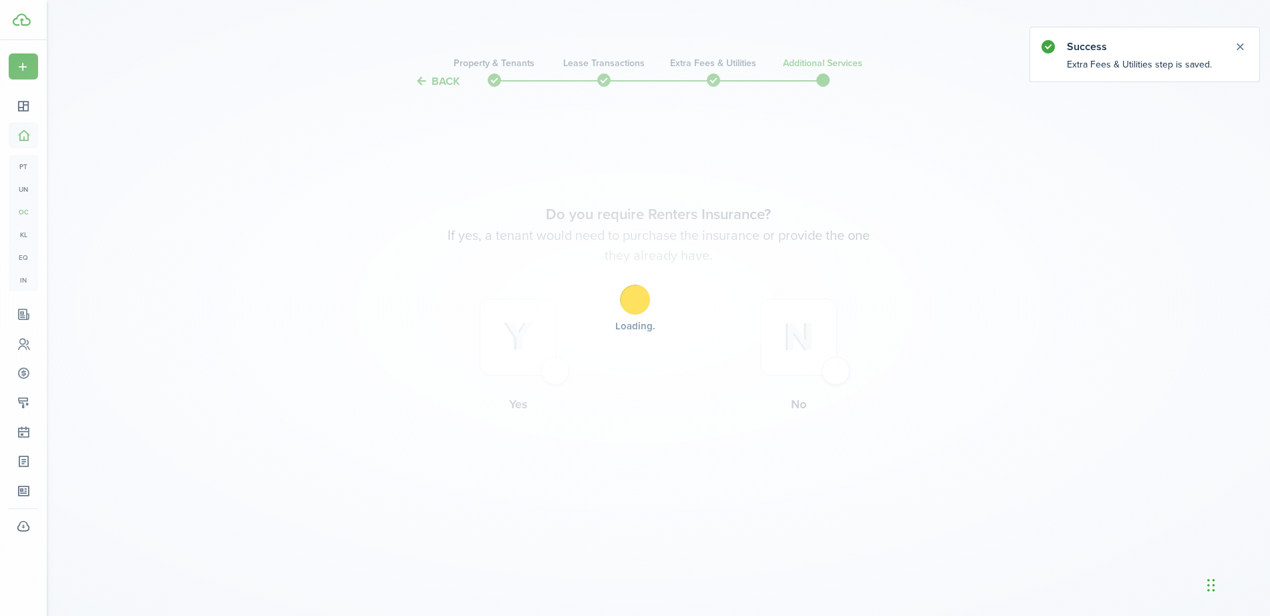
scroll to position [0, 0]
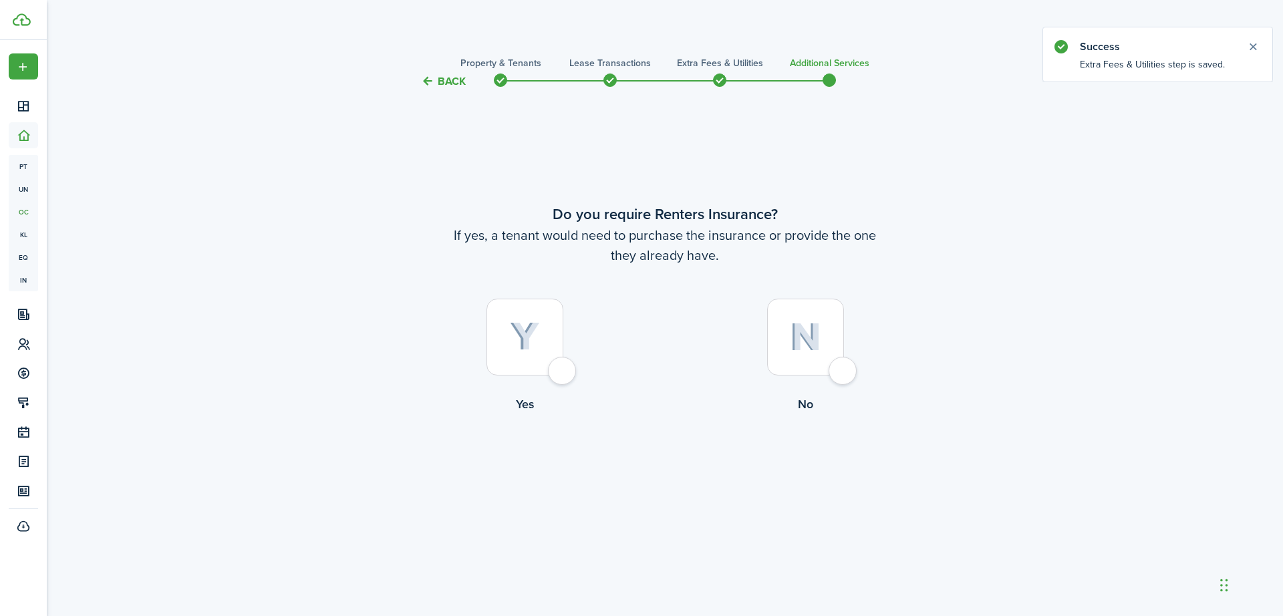
click at [841, 373] on div at bounding box center [805, 337] width 77 height 77
radio input "true"
click at [636, 472] on button "Complete move in" at bounding box center [665, 468] width 98 height 30
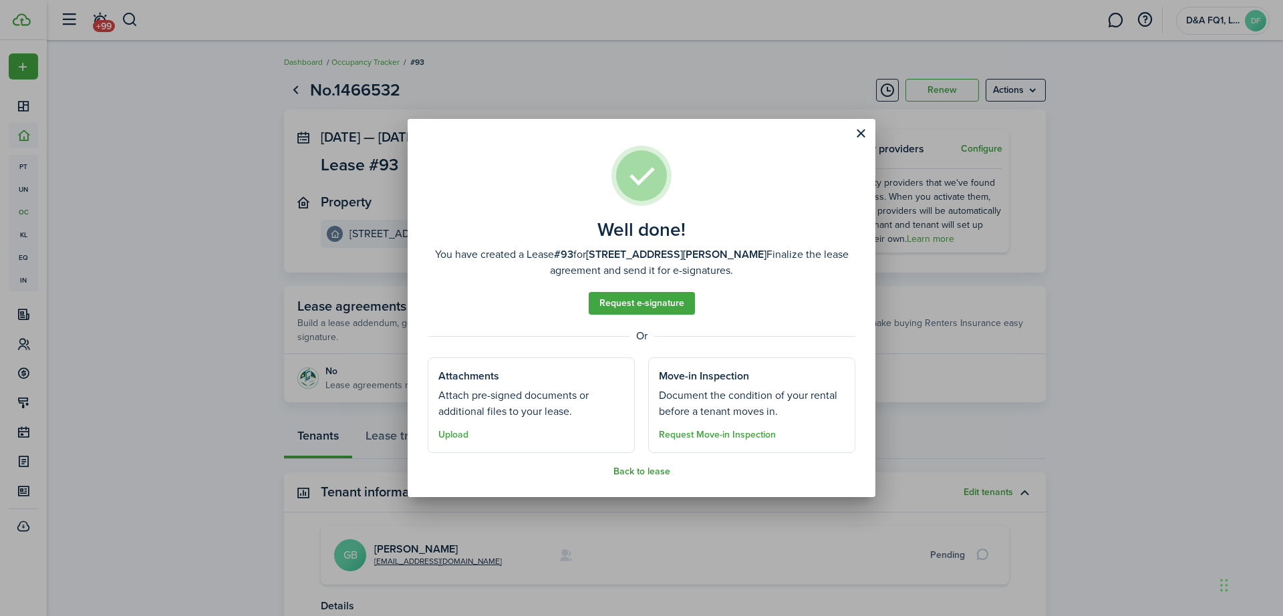
click at [635, 469] on button "Back to lease" at bounding box center [641, 471] width 57 height 11
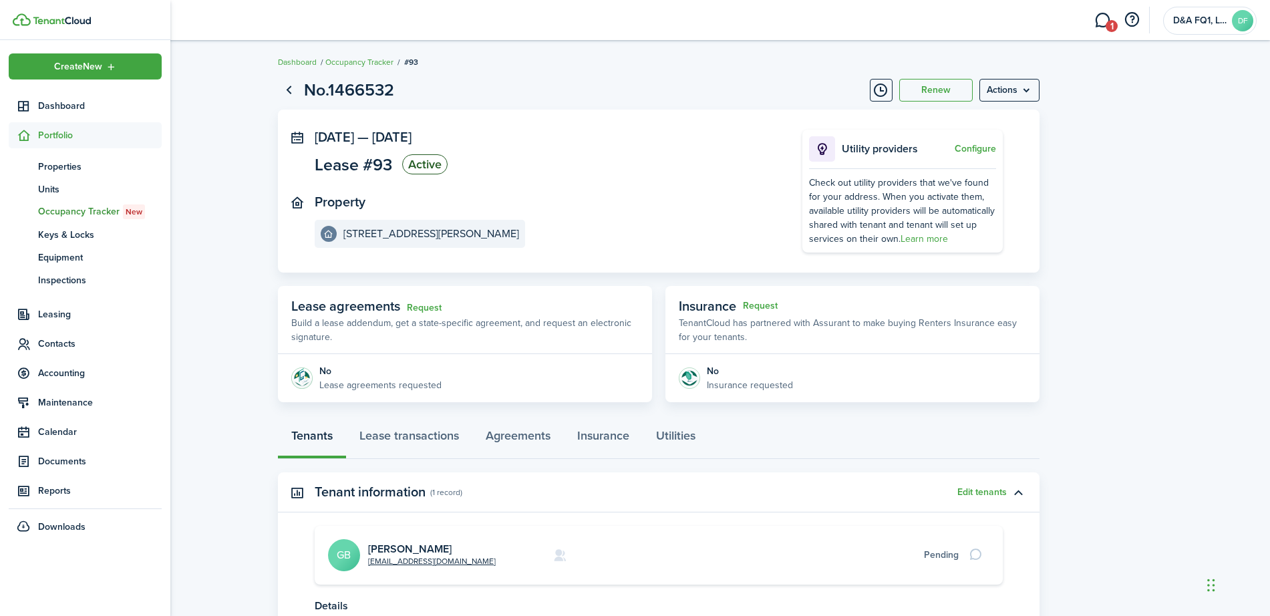
click at [53, 140] on span "Portfolio" at bounding box center [100, 135] width 124 height 14
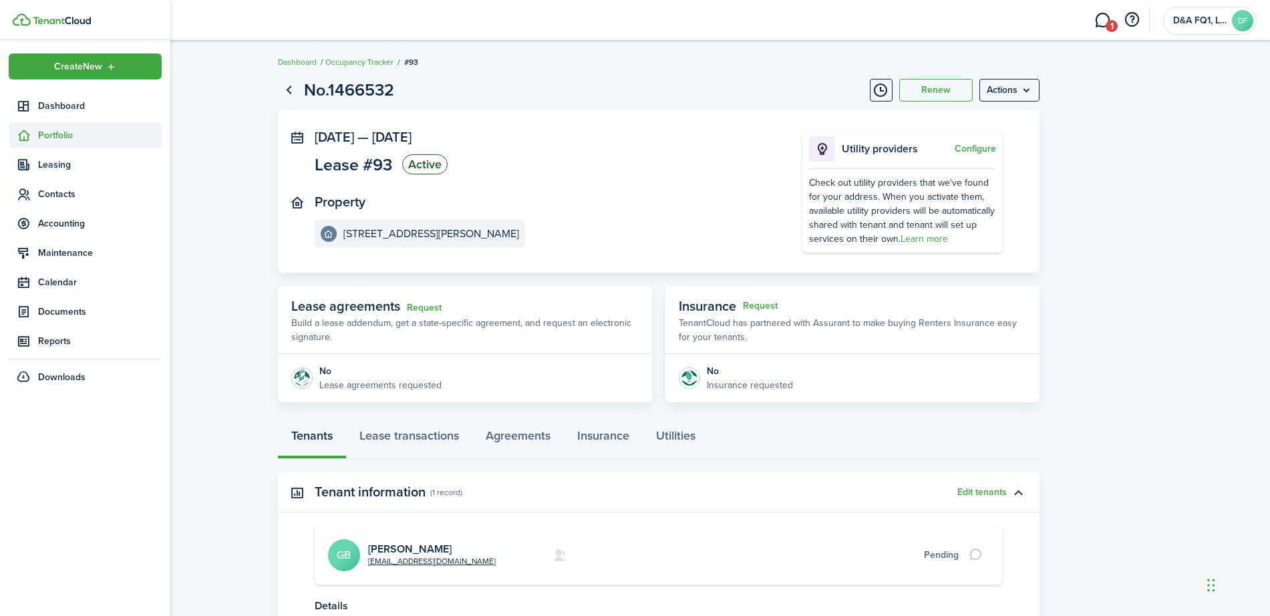
click at [53, 139] on span "Portfolio" at bounding box center [100, 135] width 124 height 14
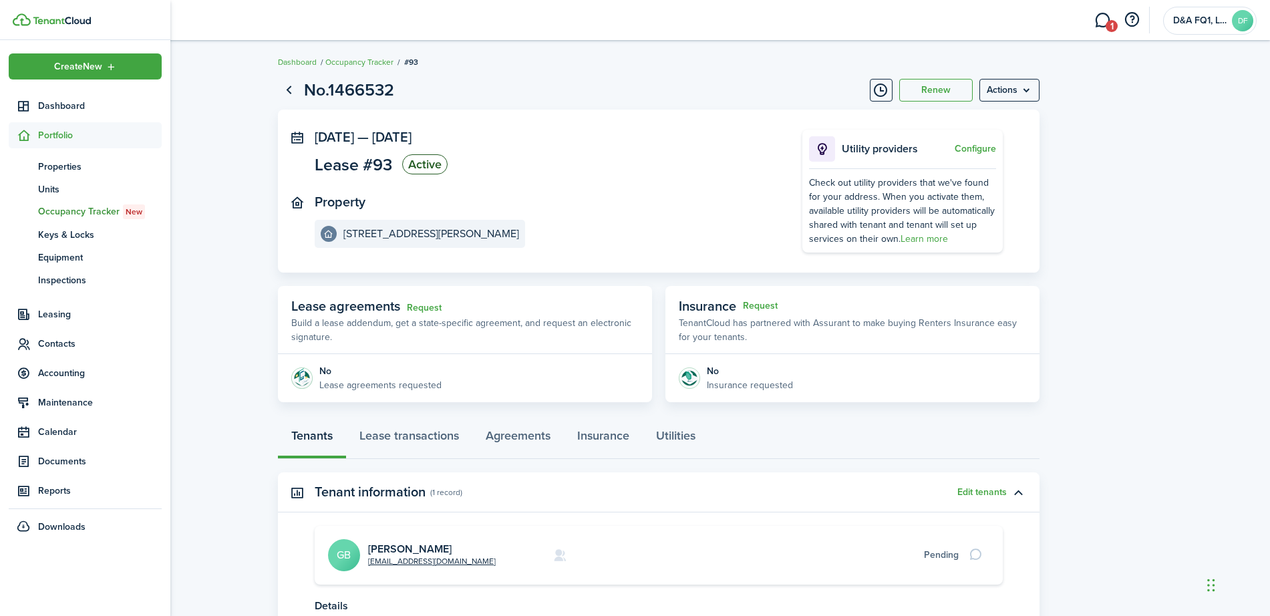
click at [53, 139] on span "Portfolio" at bounding box center [100, 135] width 124 height 14
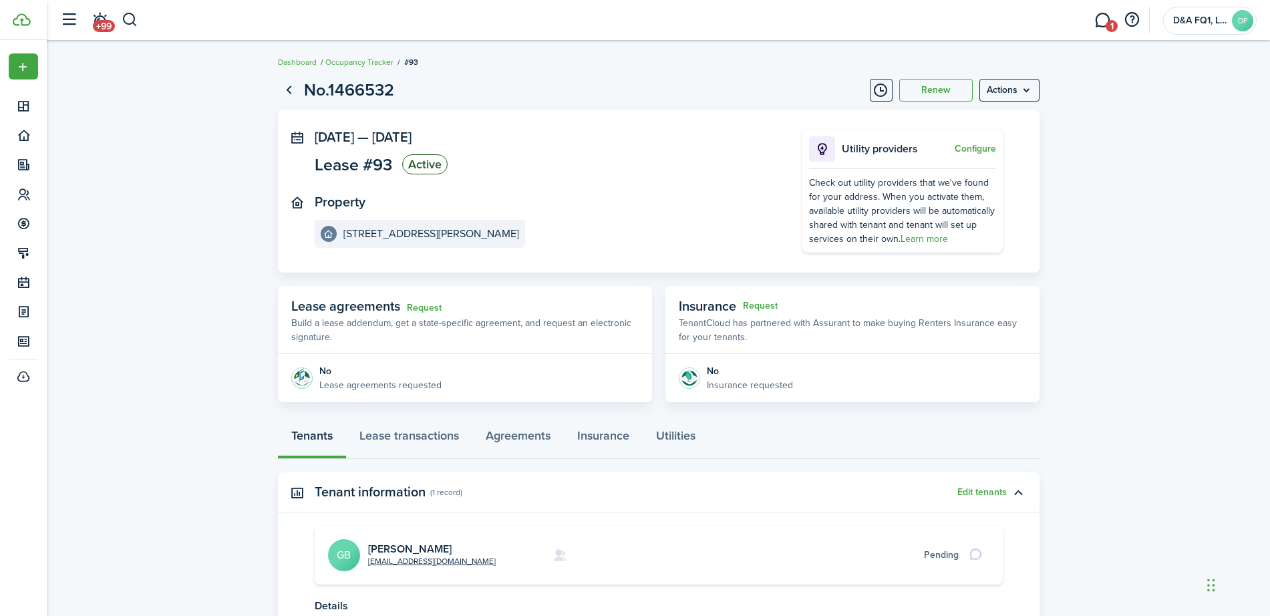
click at [178, 135] on lease-view "No.1466532 Renew Actions [DATE] — [DATE] Lease #93 Active Property [STREET_ADDR…" at bounding box center [658, 390] width 1223 height 639
click at [1104, 29] on link "1" at bounding box center [1102, 20] width 25 height 34
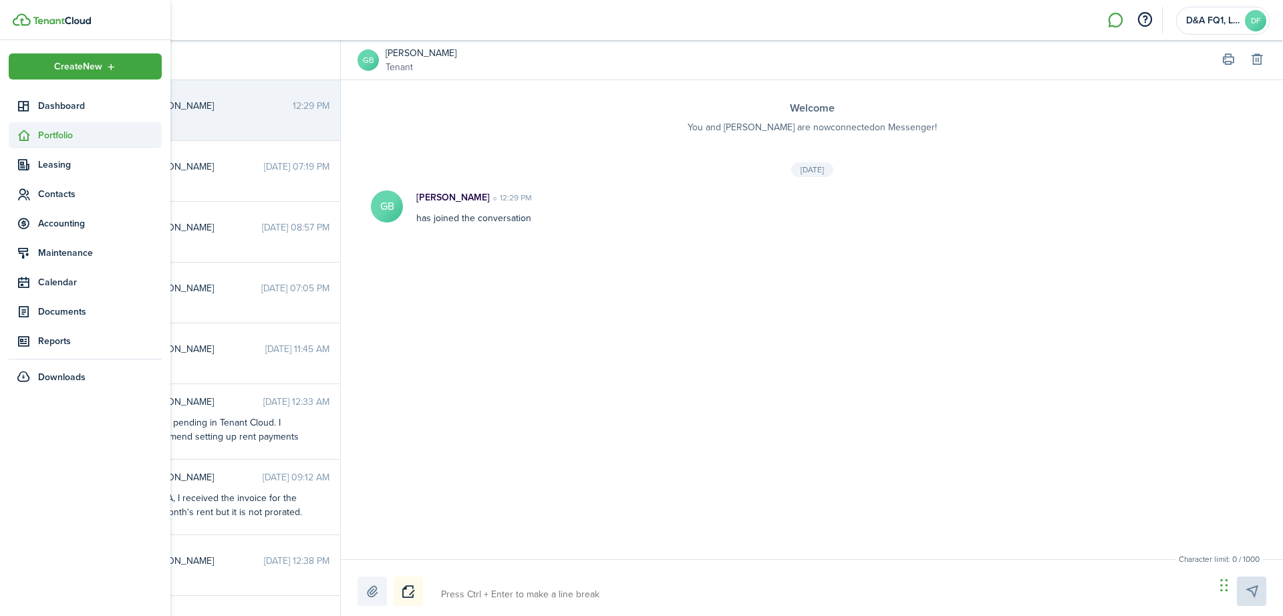
click at [59, 134] on span "Portfolio" at bounding box center [100, 135] width 124 height 14
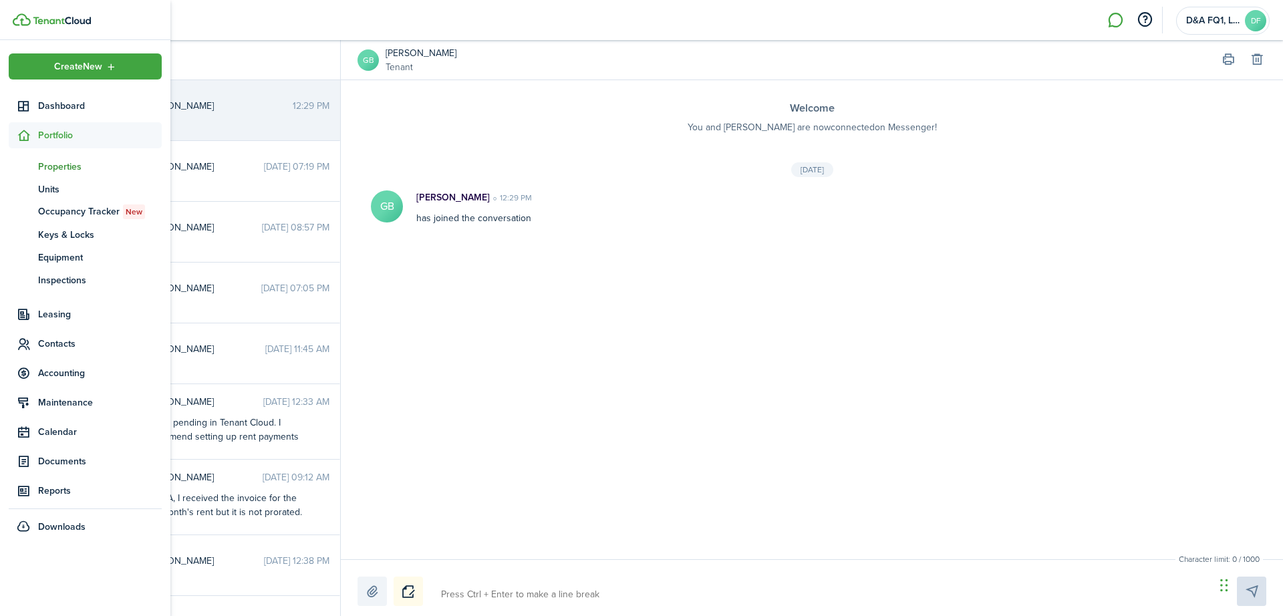
click at [55, 161] on span "Properties" at bounding box center [100, 167] width 124 height 14
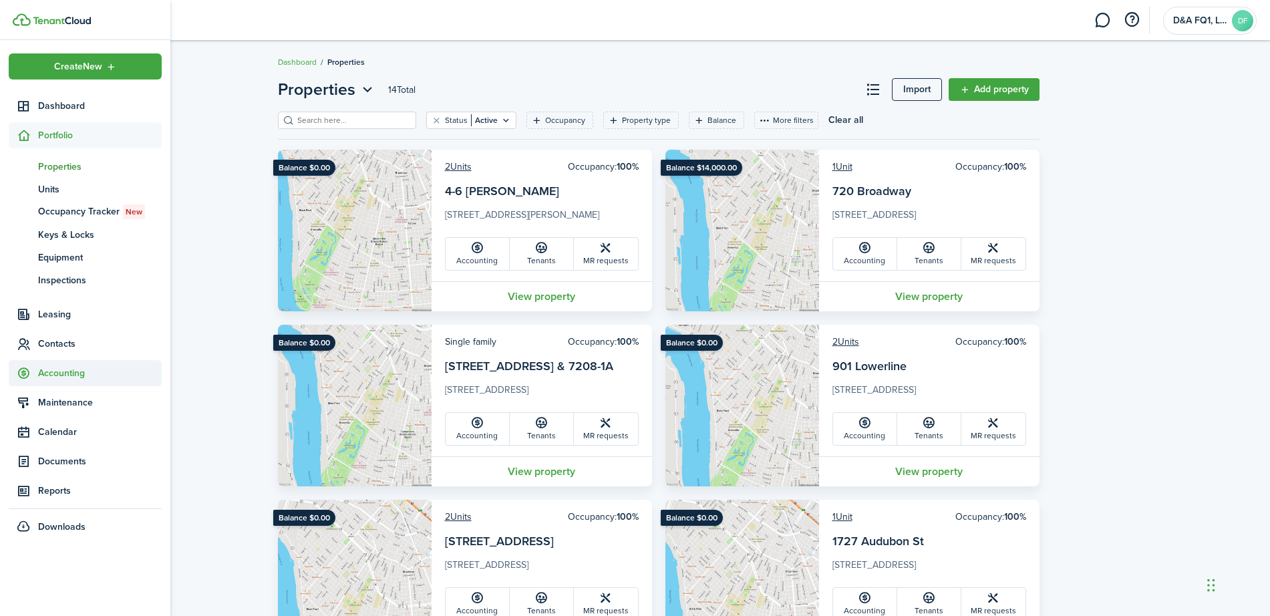
click at [69, 379] on span "Accounting" at bounding box center [100, 373] width 124 height 14
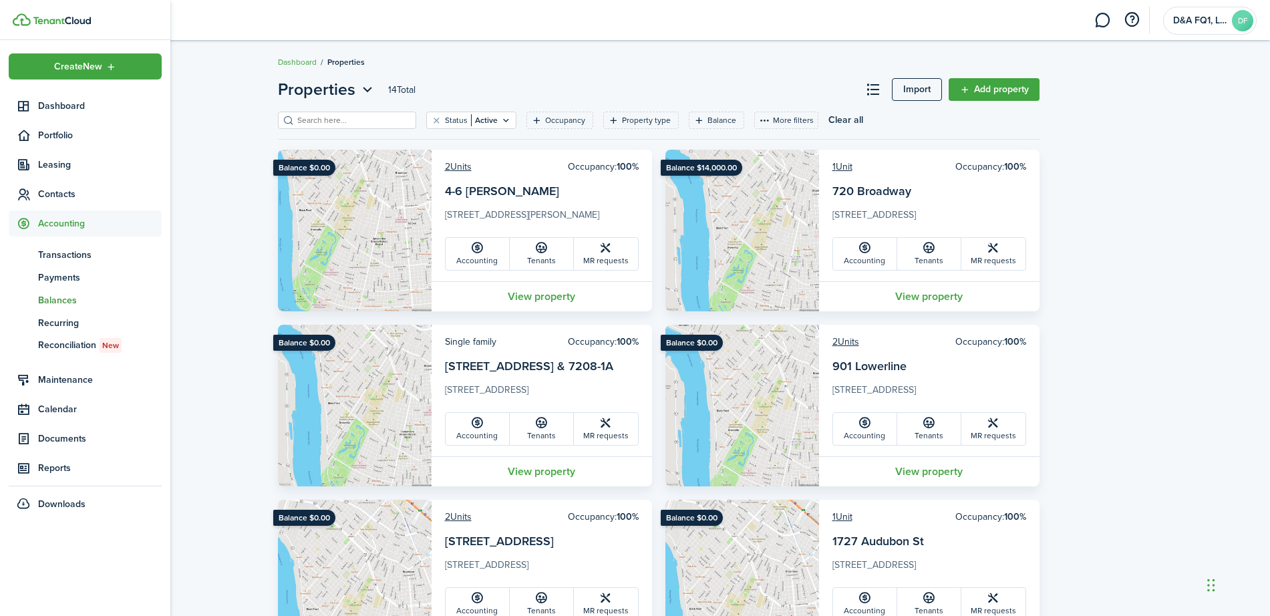
click at [68, 295] on span "Balances" at bounding box center [100, 300] width 124 height 14
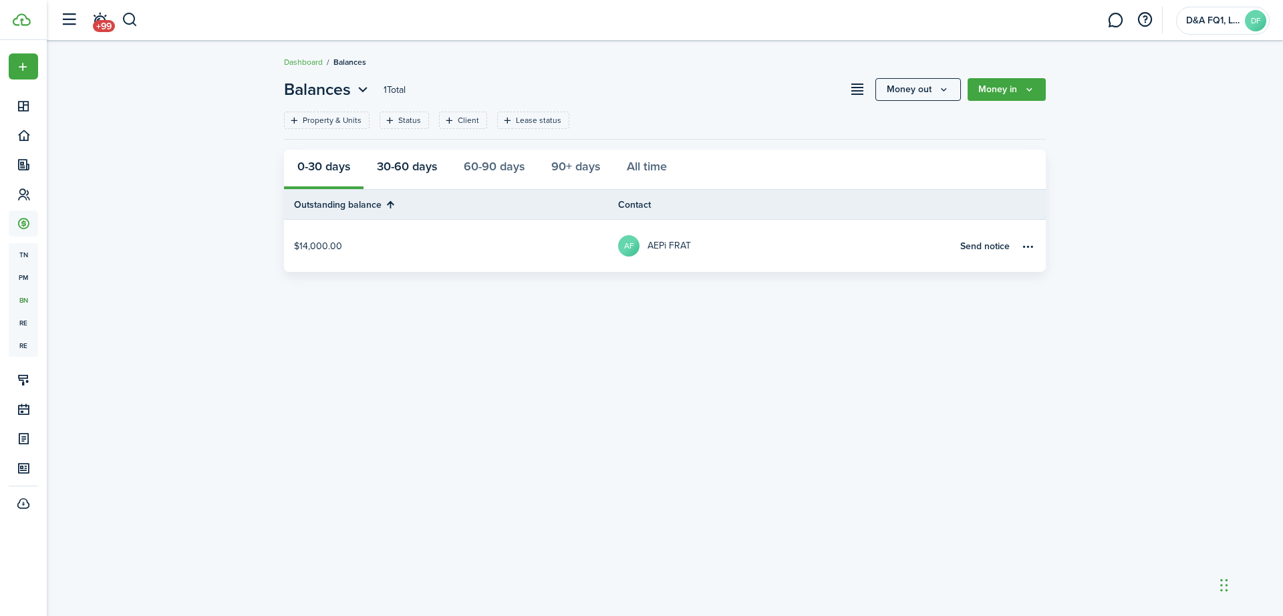
click at [412, 166] on button "30-60 days" at bounding box center [406, 170] width 87 height 40
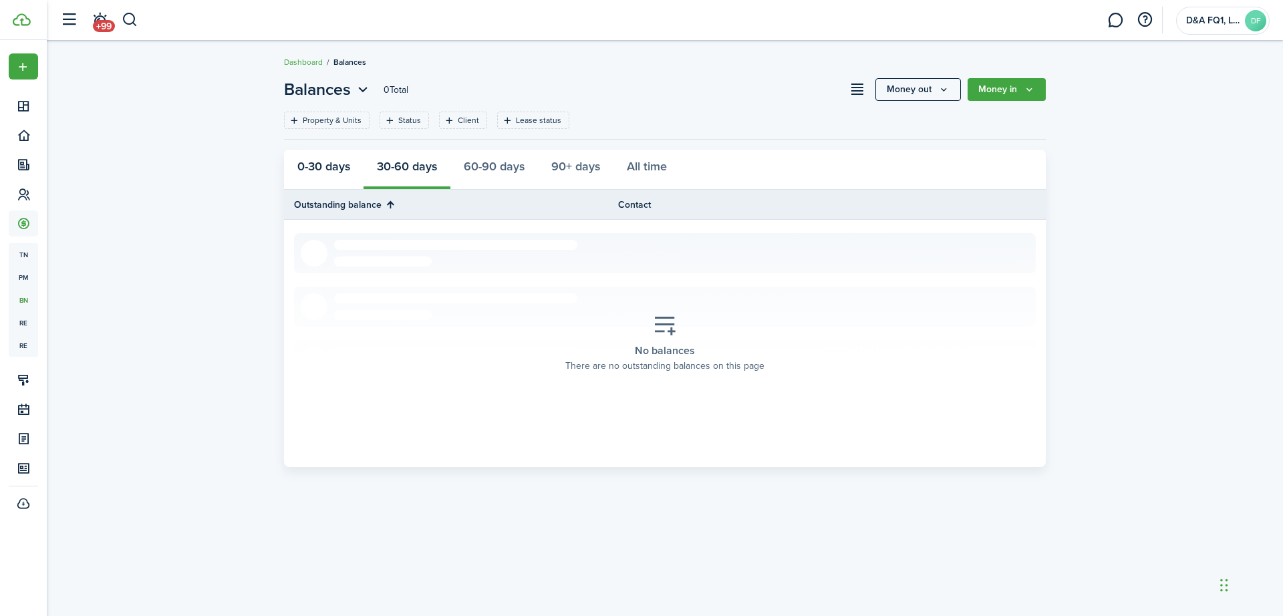
click at [346, 168] on button "0-30 days" at bounding box center [324, 170] width 80 height 40
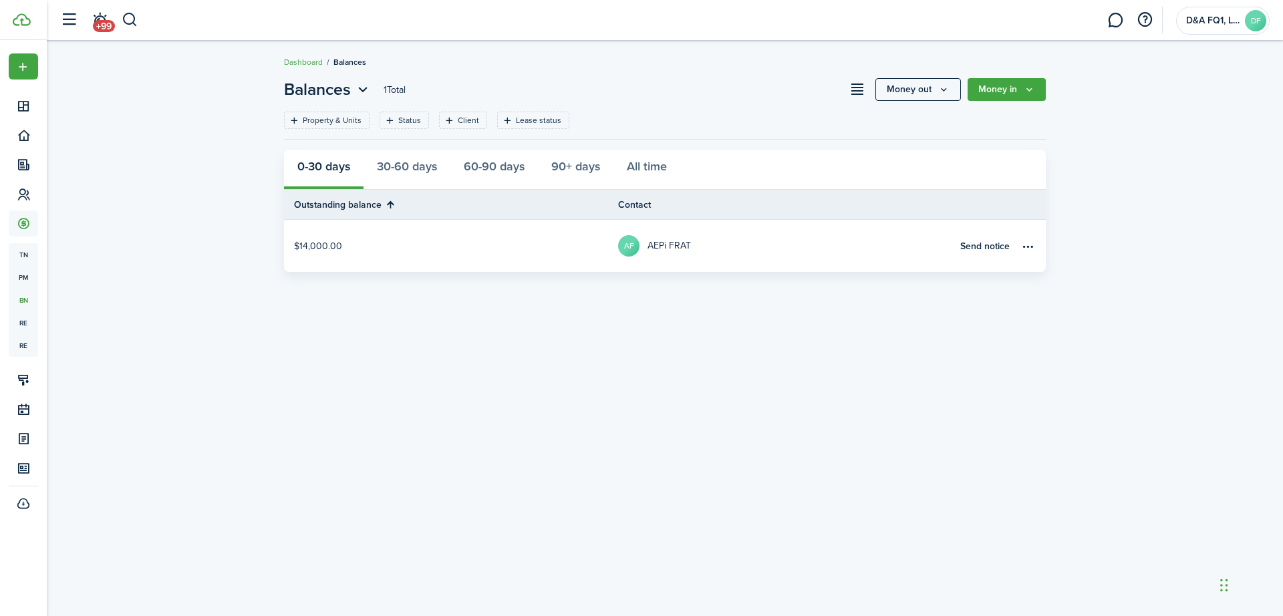
click at [652, 247] on table-profile-info-text "AEPi FRAT" at bounding box center [668, 246] width 43 height 11
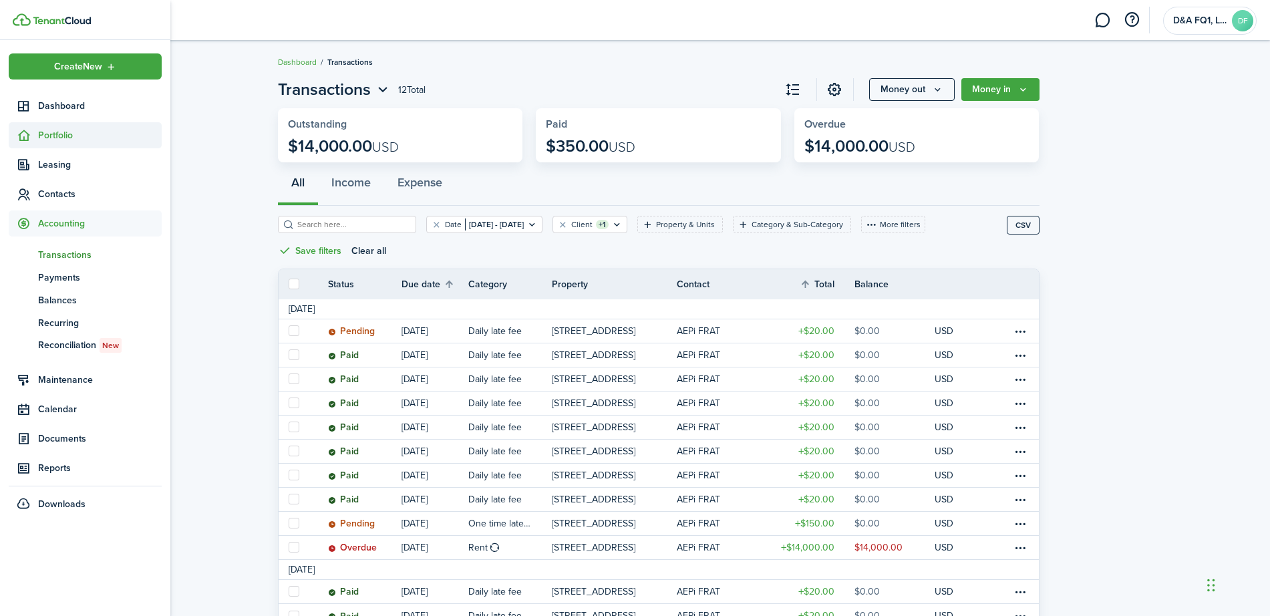
click at [48, 135] on span "Portfolio" at bounding box center [100, 135] width 124 height 14
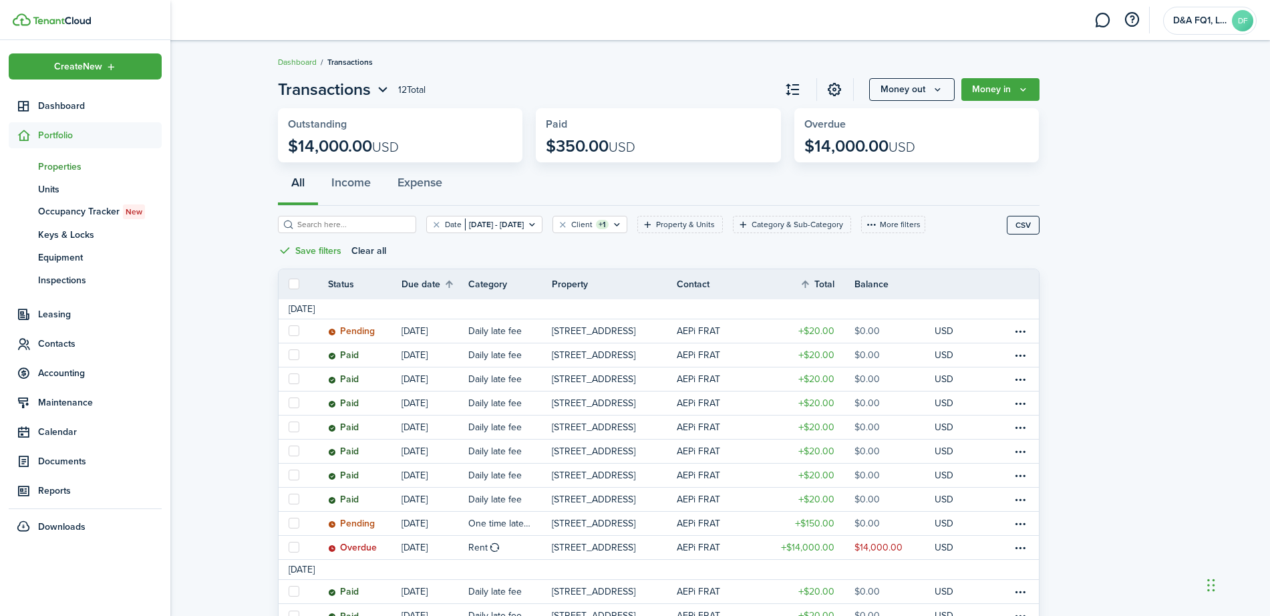
click at [57, 162] on span "Properties" at bounding box center [100, 167] width 124 height 14
